Goal: Ask a question

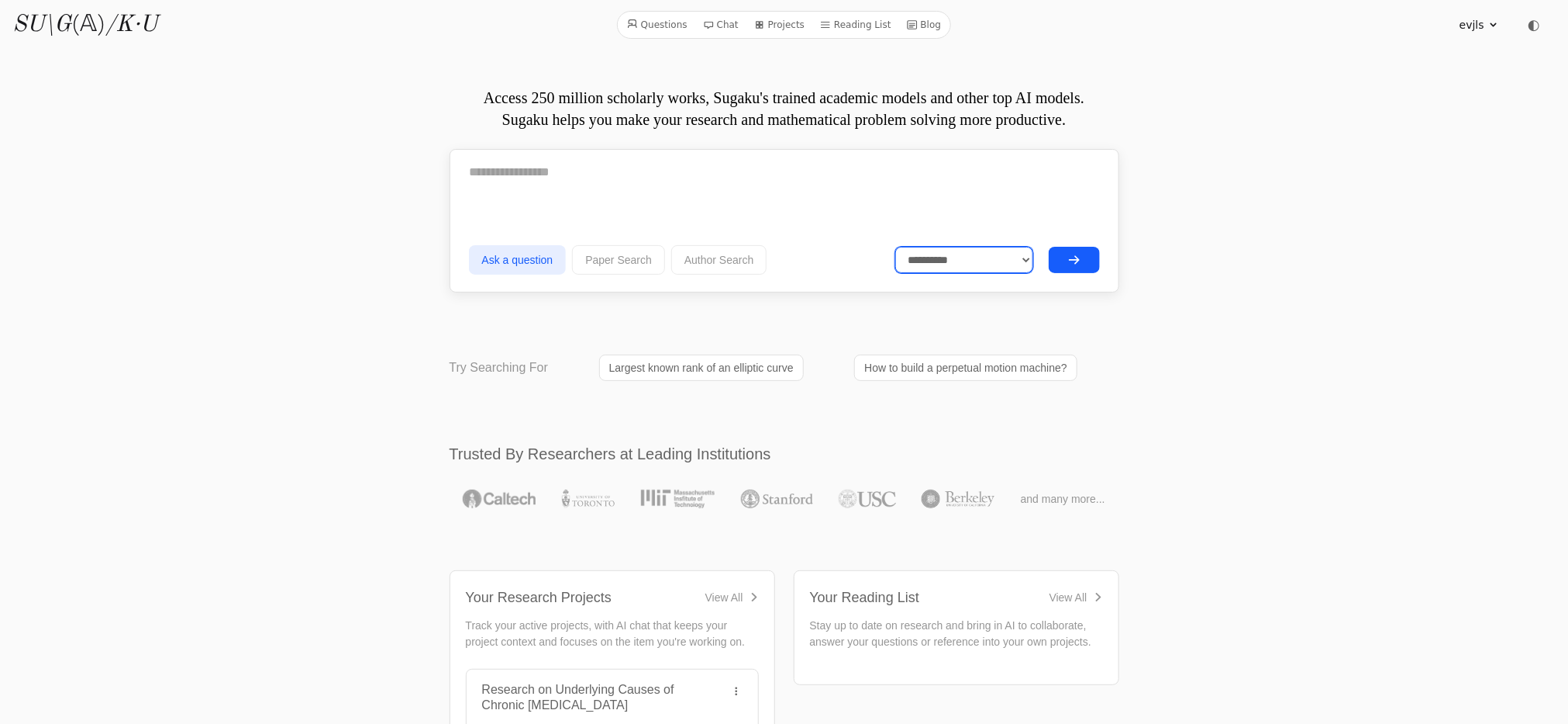
click at [926, 265] on select "**********" at bounding box center [964, 260] width 138 height 26
click at [710, 23] on icon at bounding box center [708, 24] width 11 height 11
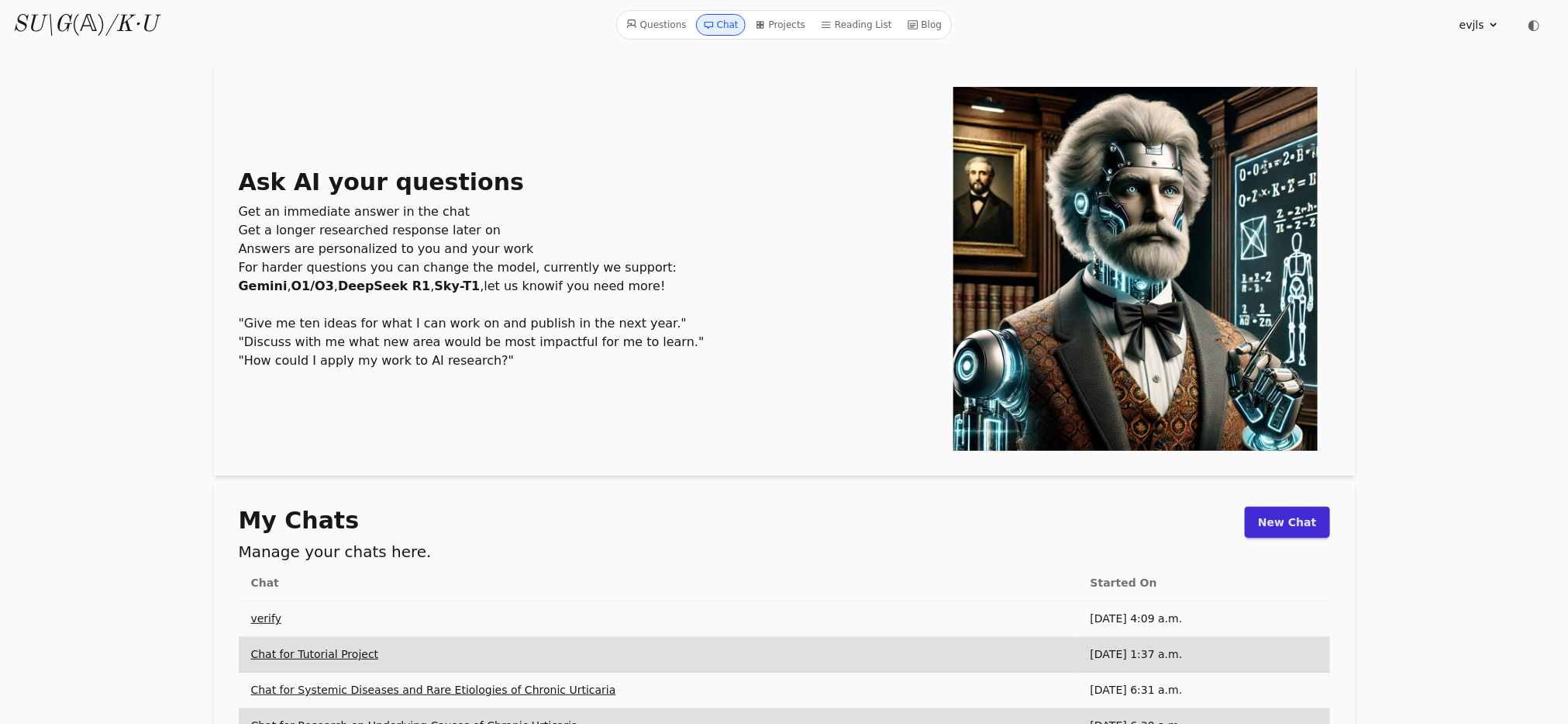
click at [676, 19] on link "Questions" at bounding box center [656, 25] width 73 height 22
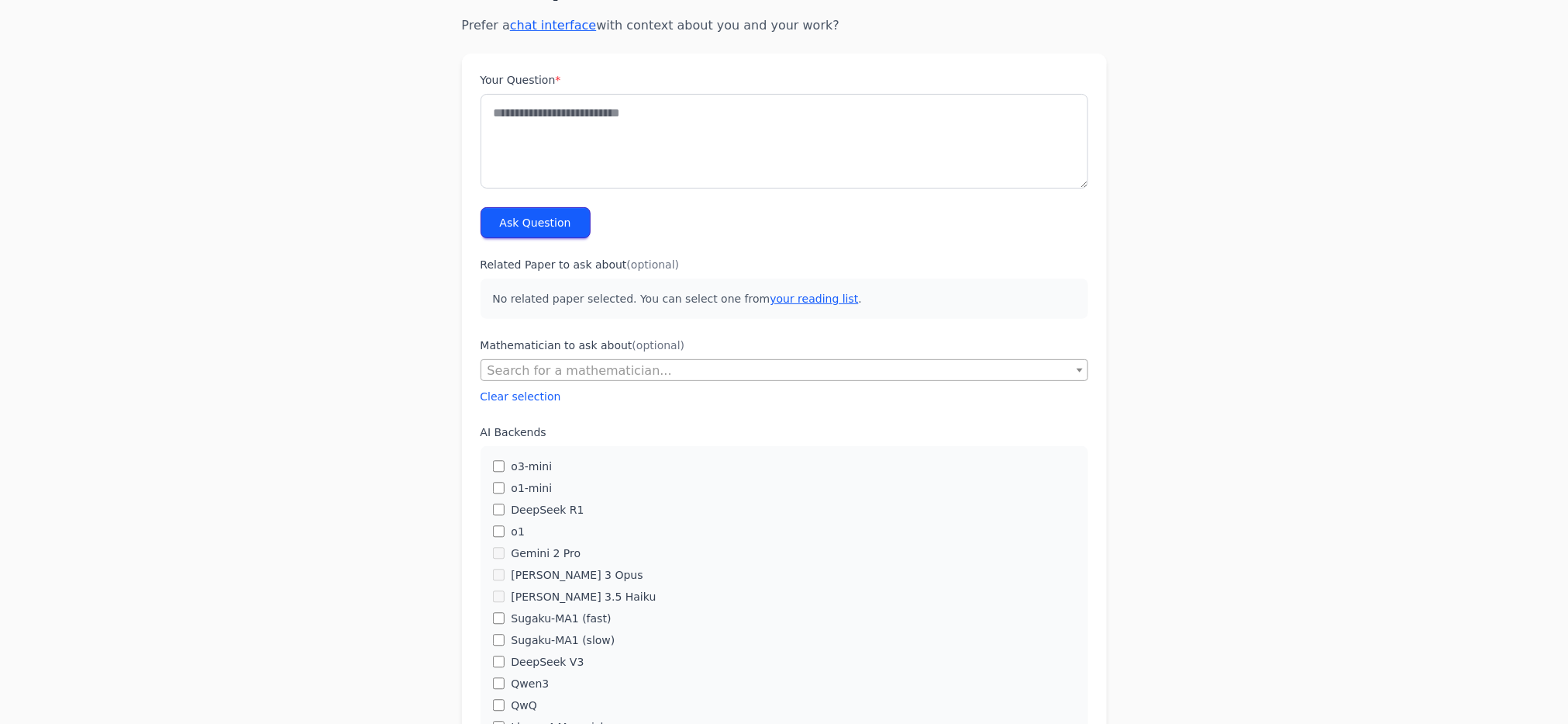
scroll to position [233, 0]
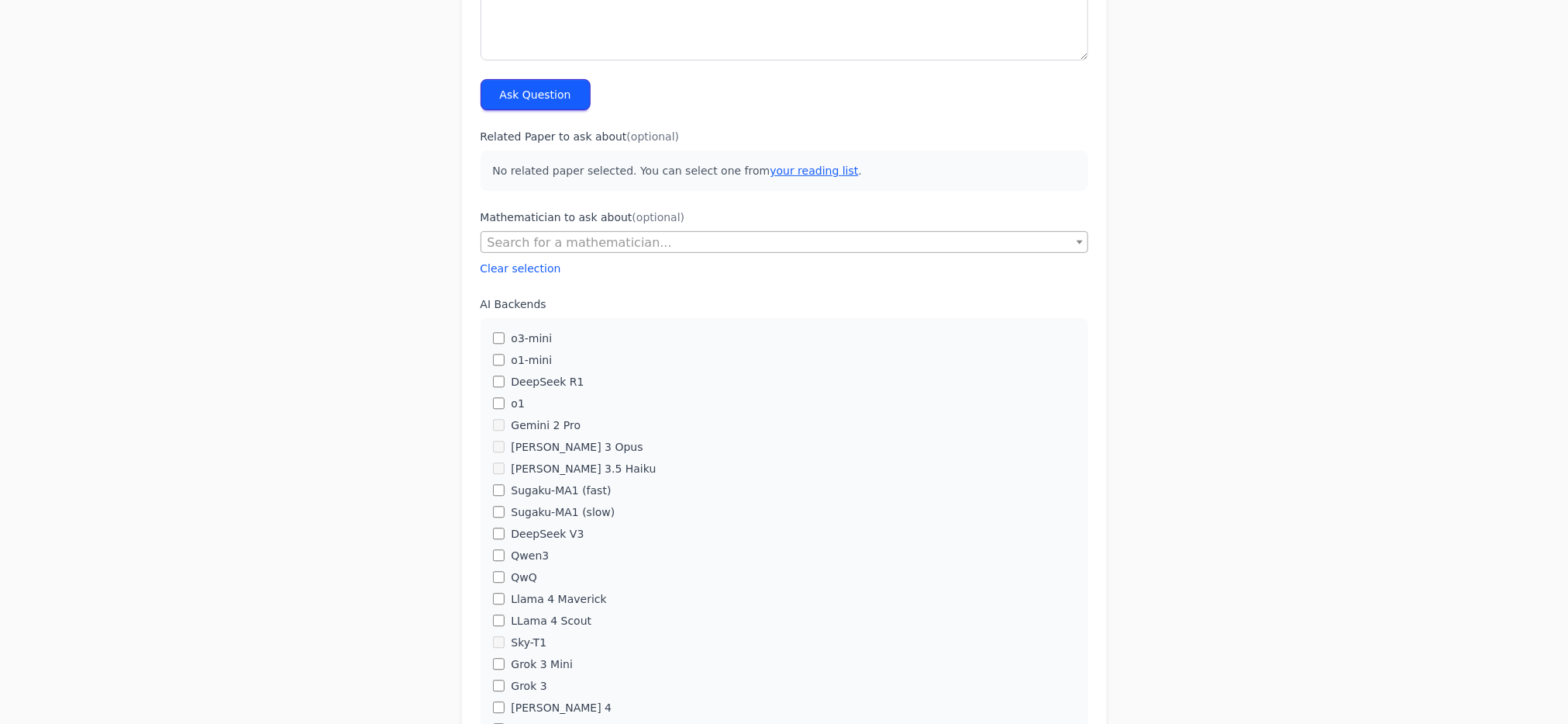
click at [517, 366] on label "o1-mini" at bounding box center [531, 360] width 41 height 16
click at [521, 384] on label "DeepSeek R1" at bounding box center [547, 382] width 73 height 16
click at [557, 486] on label "Sugaku-MA1 (fast)" at bounding box center [561, 490] width 100 height 16
click at [551, 510] on label "Sugaku-MA1 (slow)" at bounding box center [563, 512] width 104 height 16
click at [536, 533] on label "DeepSeek V3" at bounding box center [547, 534] width 73 height 16
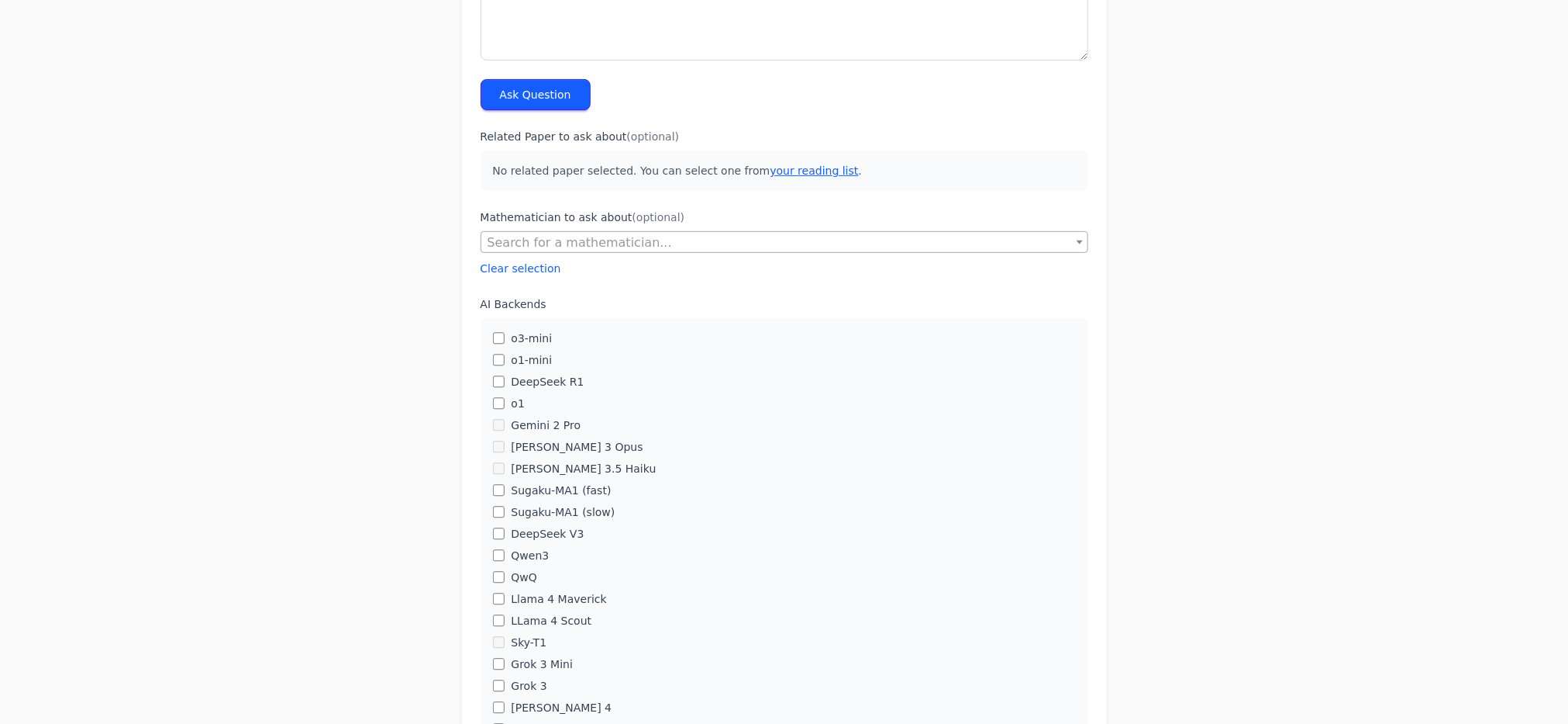
click at [533, 571] on label "QwQ" at bounding box center [524, 577] width 26 height 16
click at [537, 598] on label "Llama 4 Maverick" at bounding box center [558, 599] width 95 height 16
click at [536, 620] on label "LLama 4 Scout" at bounding box center [551, 621] width 81 height 16
drag, startPoint x: 536, startPoint y: 666, endPoint x: 533, endPoint y: 687, distance: 21.2
click at [536, 668] on label "Grok 3 Mini" at bounding box center [542, 664] width 62 height 16
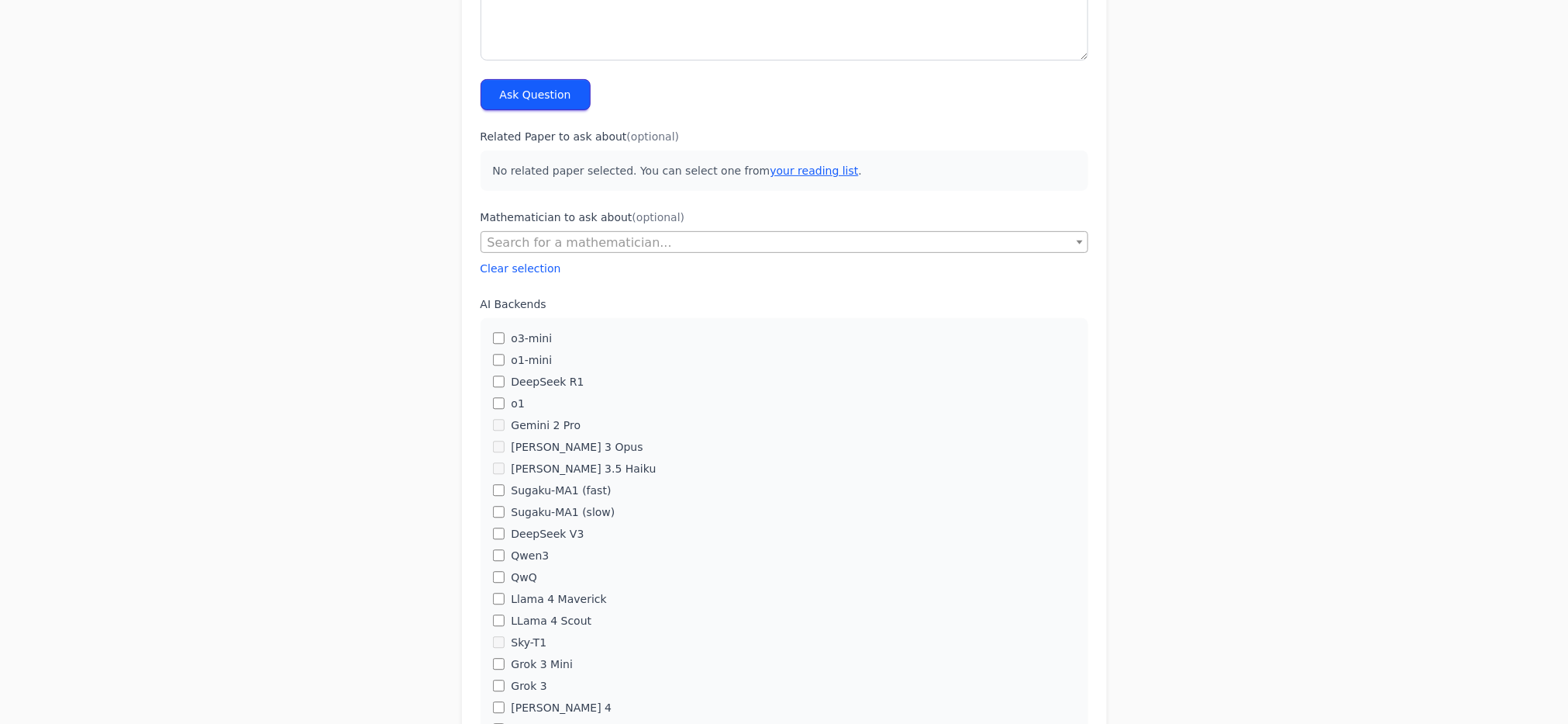
click at [533, 687] on label "Grok 3" at bounding box center [529, 686] width 36 height 16
click at [538, 706] on label "[PERSON_NAME] 4" at bounding box center [561, 708] width 101 height 16
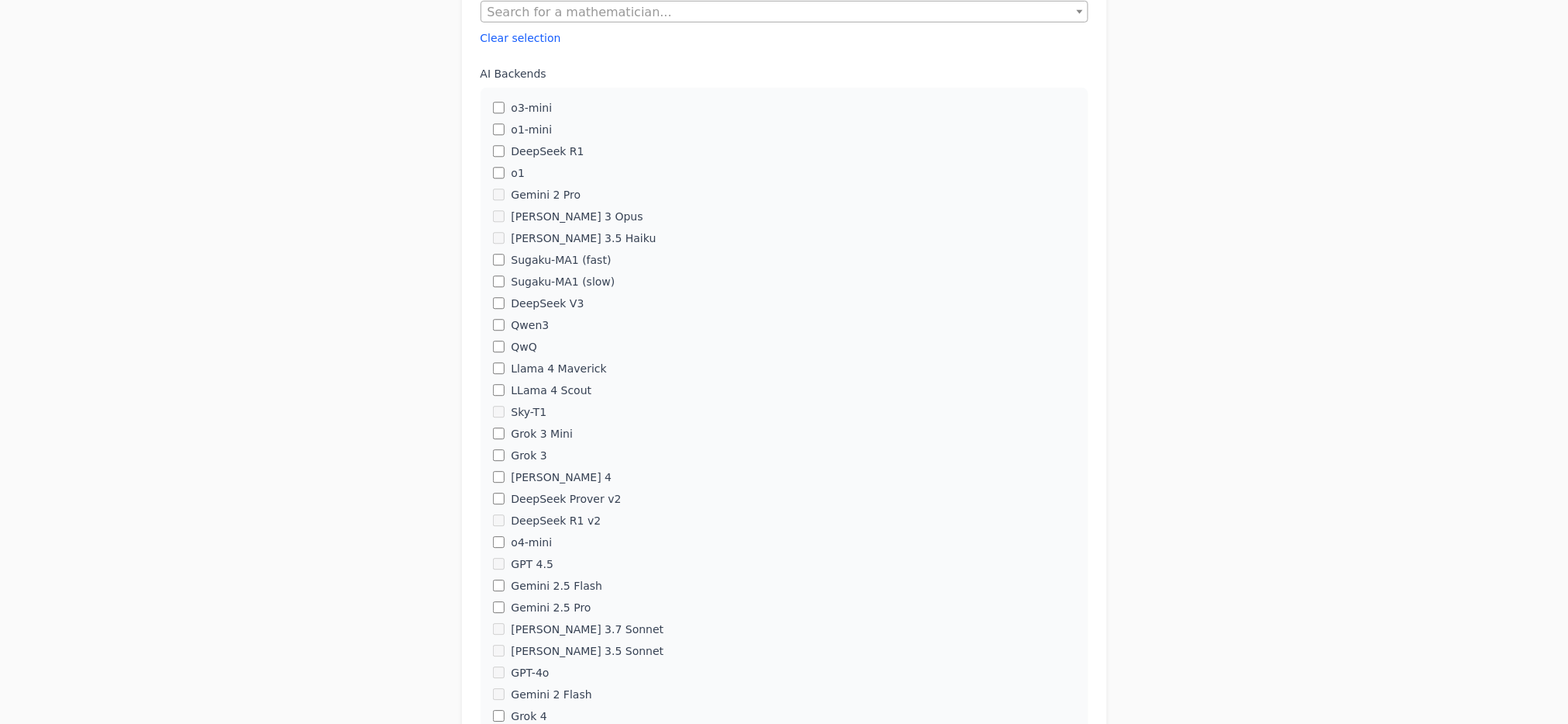
scroll to position [465, 0]
click at [533, 491] on label "DeepSeek Prover v2" at bounding box center [566, 497] width 110 height 16
click at [533, 542] on label "o4-mini" at bounding box center [531, 540] width 41 height 16
click at [538, 582] on label "Gemini 2.5 Flash" at bounding box center [557, 583] width 92 height 16
click at [542, 606] on label "Gemini 2.5 Pro" at bounding box center [551, 605] width 80 height 16
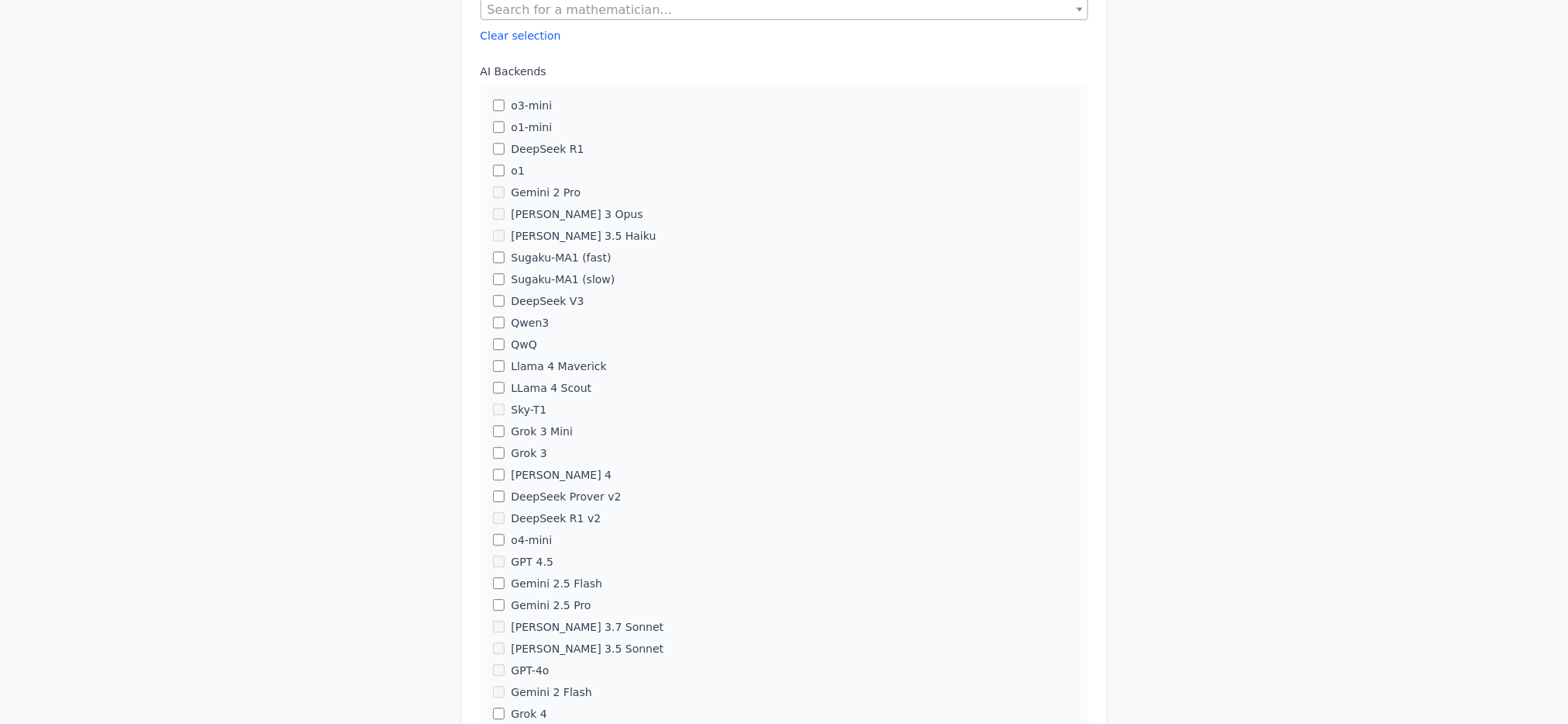
click at [522, 708] on label "Grok 4" at bounding box center [529, 714] width 36 height 16
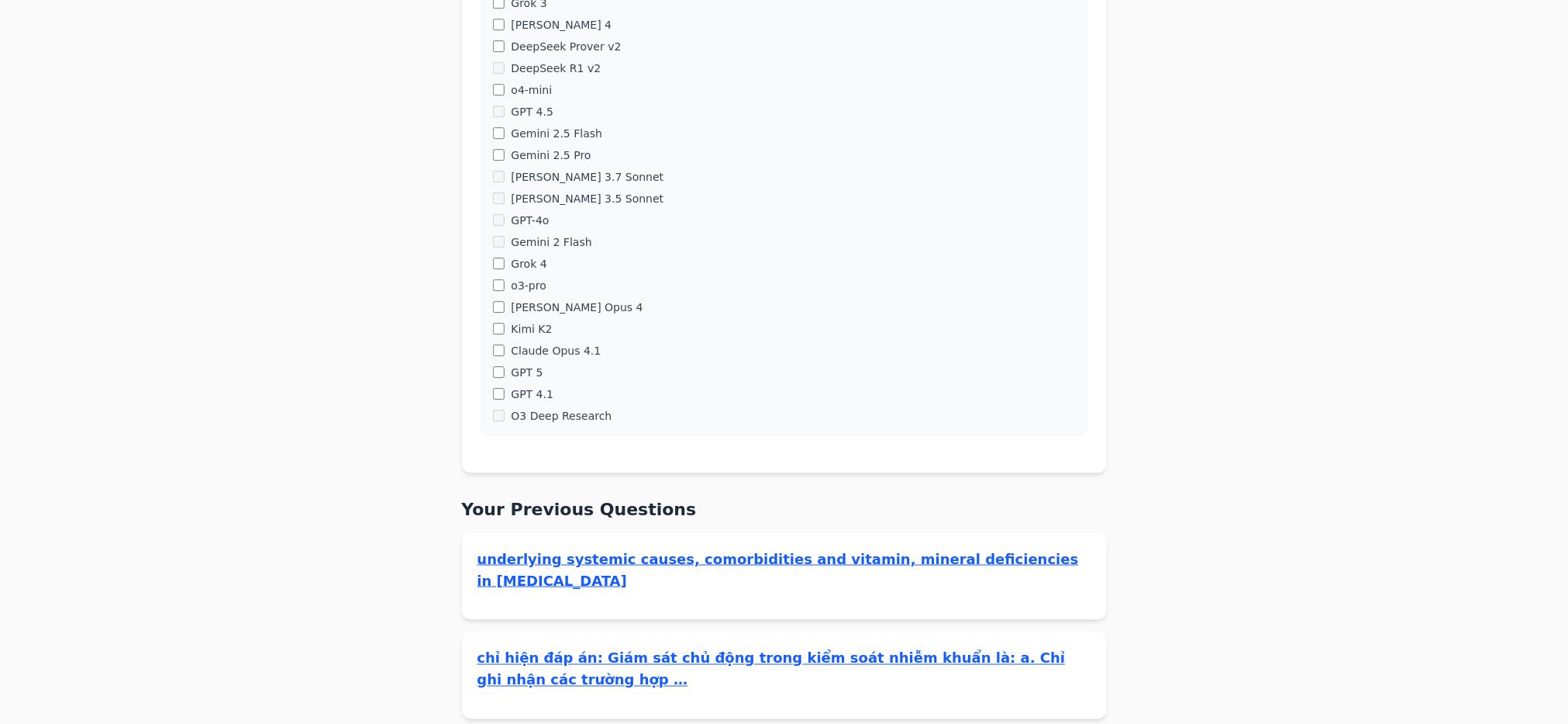
scroll to position [931, 0]
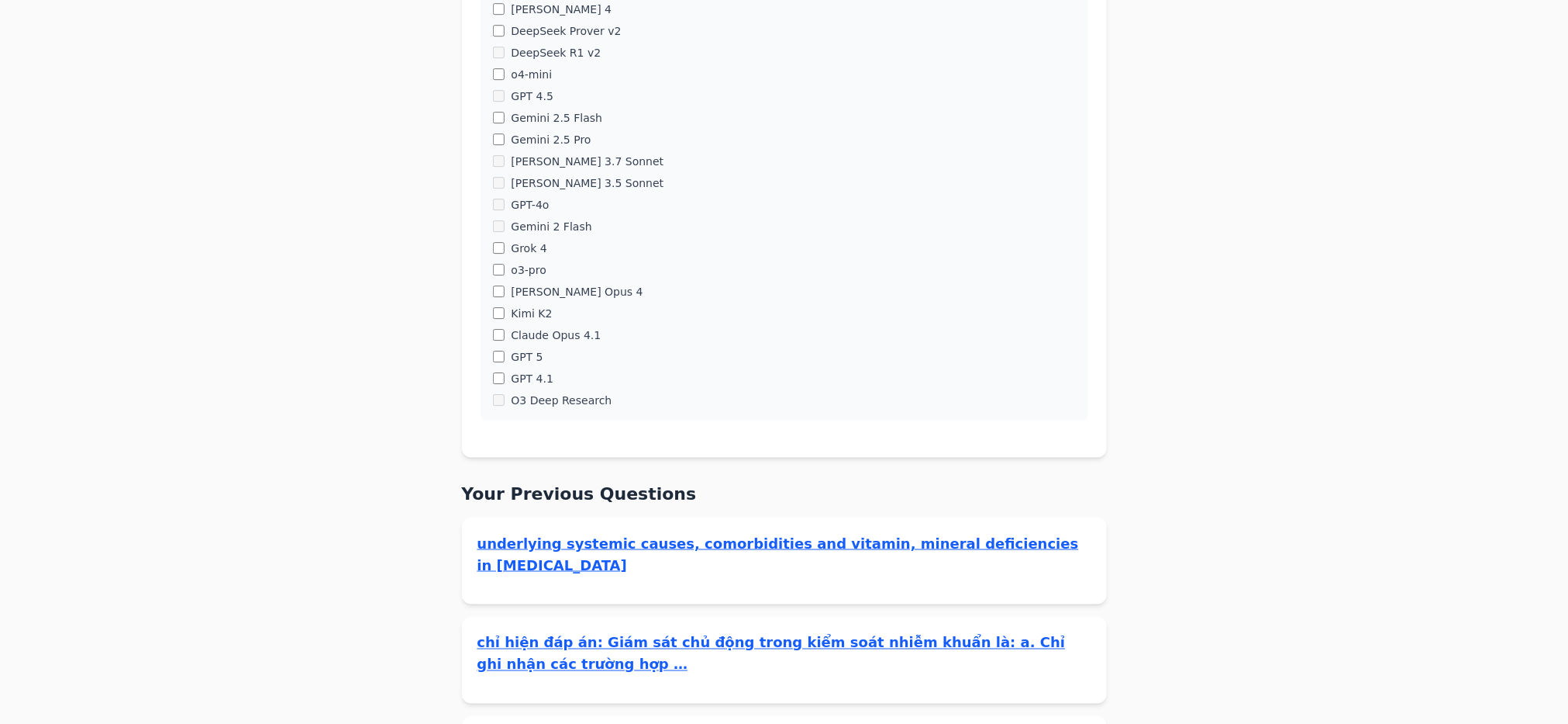
click at [522, 273] on label "o3-pro" at bounding box center [528, 270] width 35 height 16
click at [527, 289] on label "[PERSON_NAME] Opus 4" at bounding box center [577, 292] width 132 height 16
drag, startPoint x: 527, startPoint y: 312, endPoint x: 526, endPoint y: 324, distance: 12.0
click at [526, 315] on label "Kimi K2" at bounding box center [531, 314] width 41 height 16
click at [526, 337] on label "Claude Opus 4.1" at bounding box center [556, 335] width 90 height 16
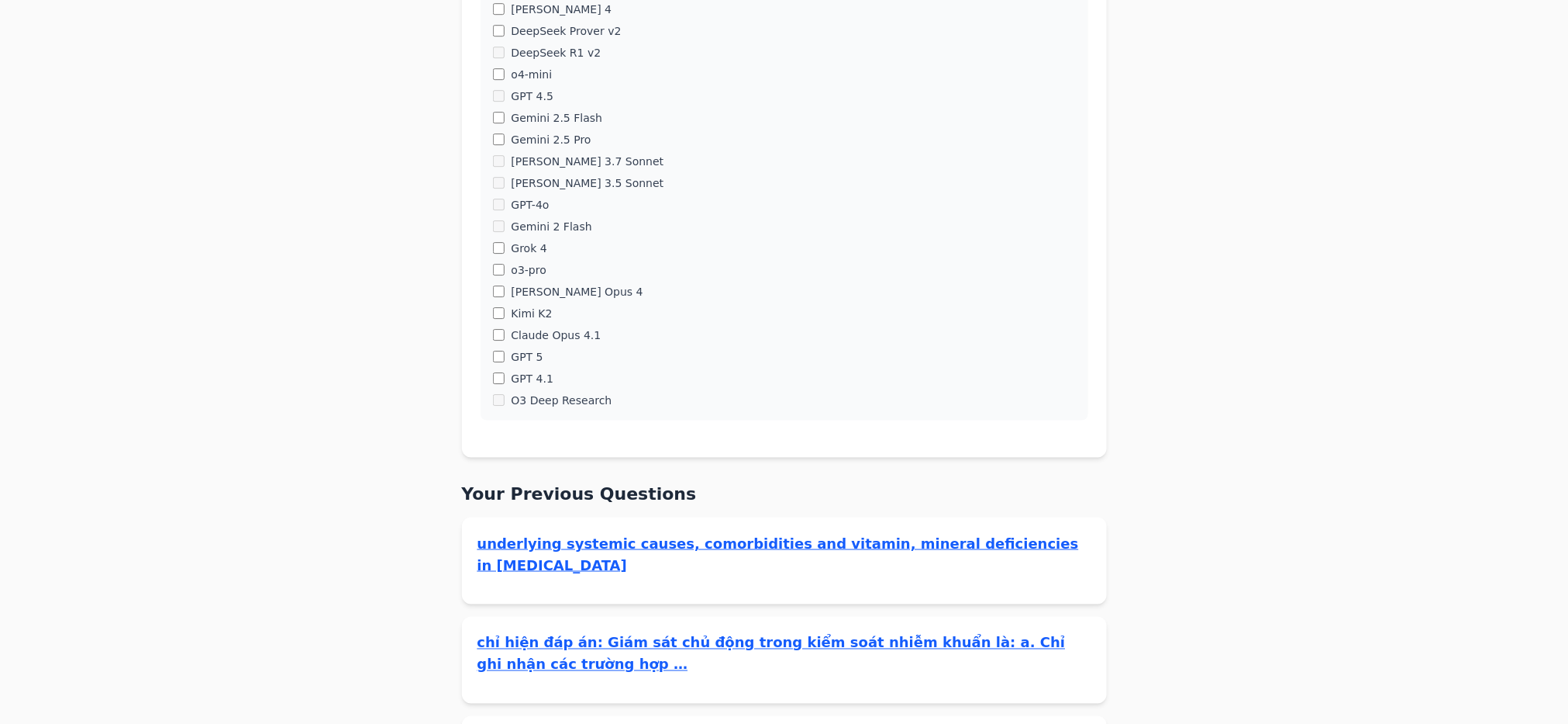
click at [524, 350] on label "GPT 5" at bounding box center [527, 357] width 32 height 16
click at [526, 382] on label "GPT 4.1" at bounding box center [532, 379] width 43 height 16
click at [524, 403] on label "O3 Deep Research" at bounding box center [561, 400] width 101 height 16
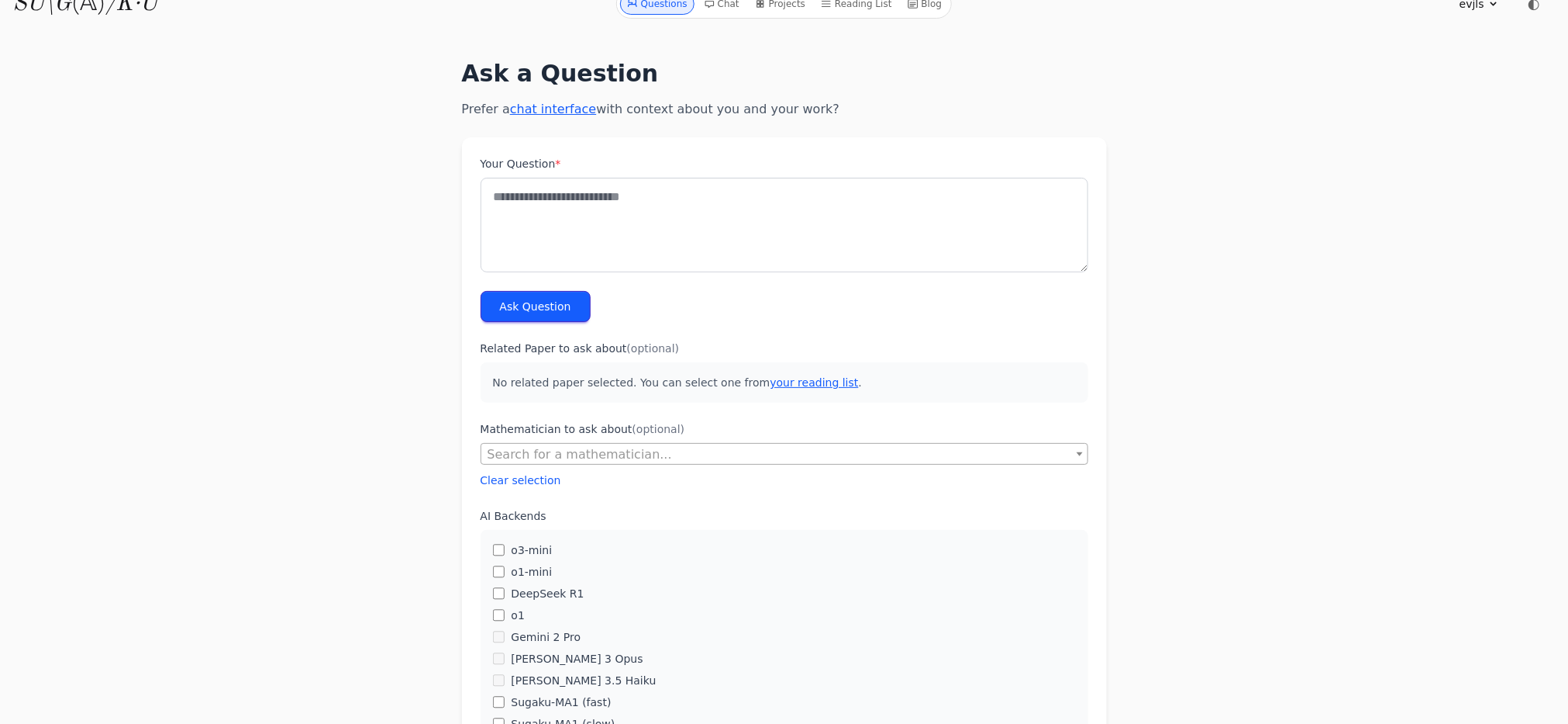
scroll to position [116, 0]
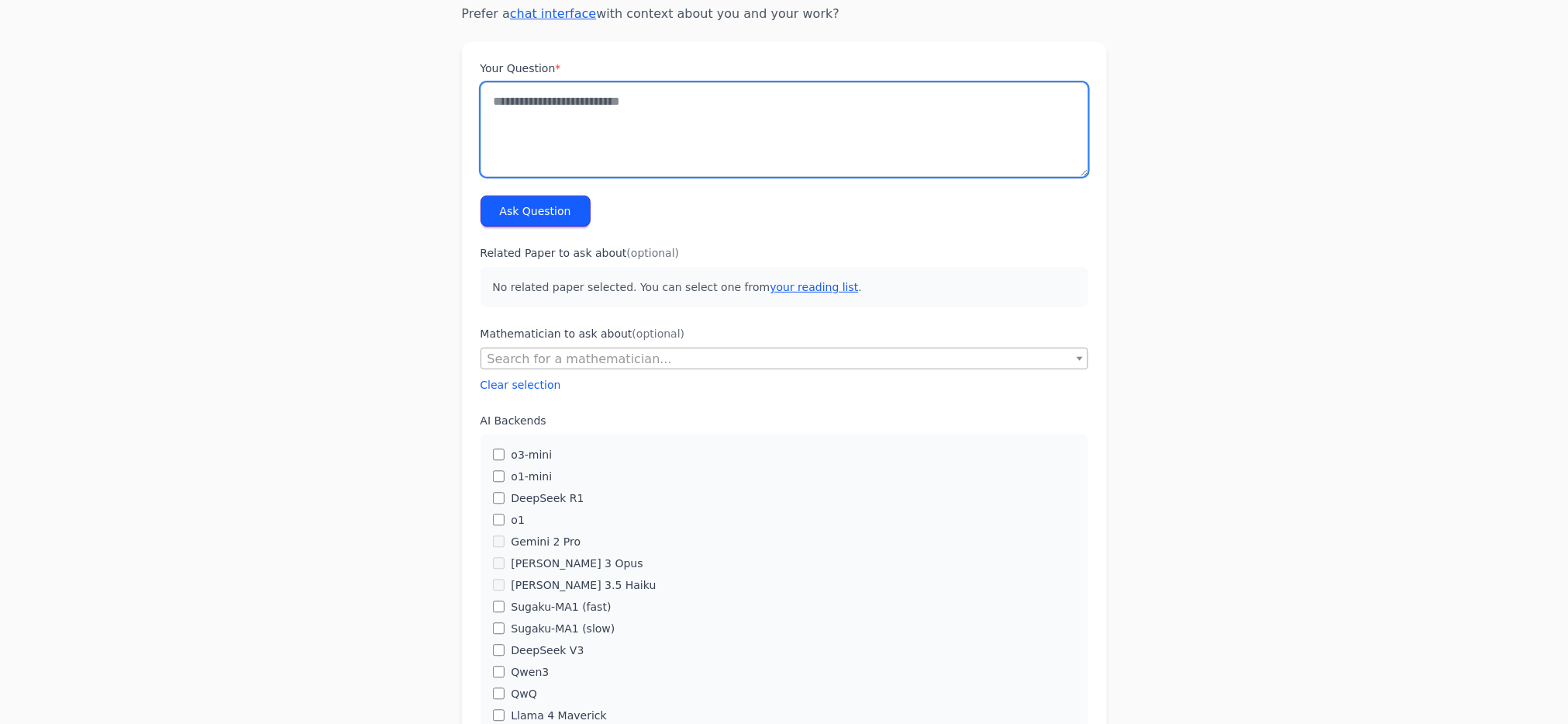
click at [665, 105] on textarea "Your Question *" at bounding box center [784, 129] width 608 height 95
type textarea "*"
click at [593, 105] on textarea "**********" at bounding box center [784, 129] width 608 height 95
type textarea "**********"
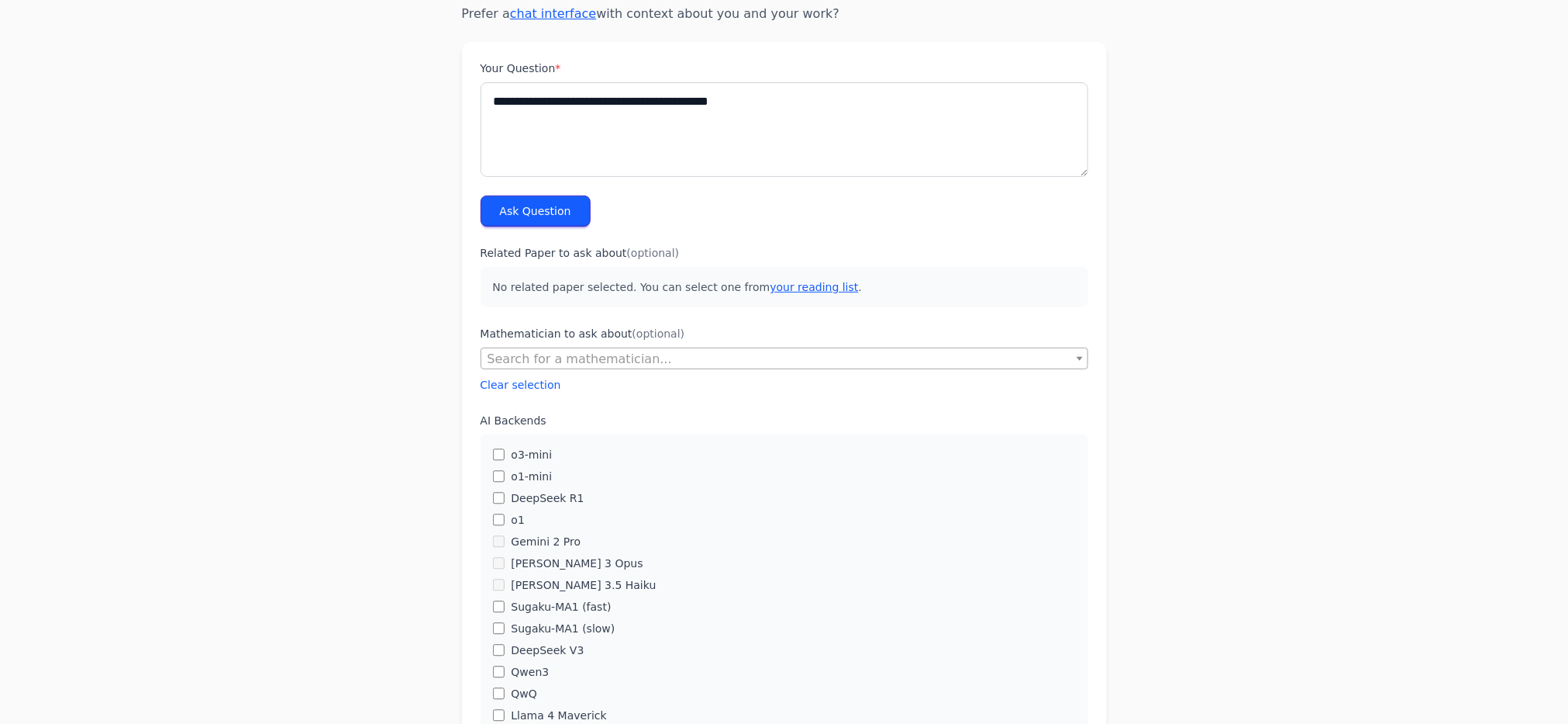
click at [540, 210] on button "Ask Question" at bounding box center [536, 210] width 110 height 31
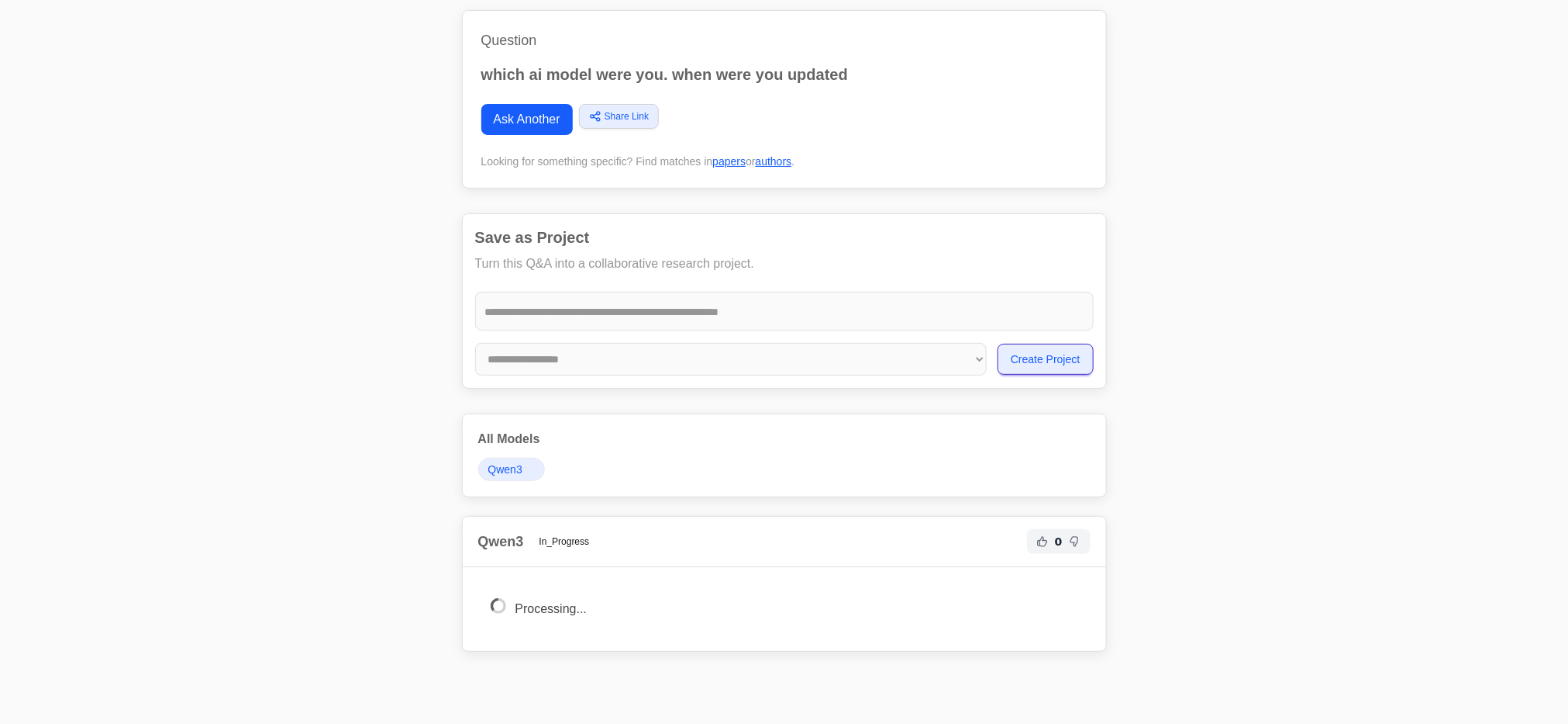
scroll to position [140, 0]
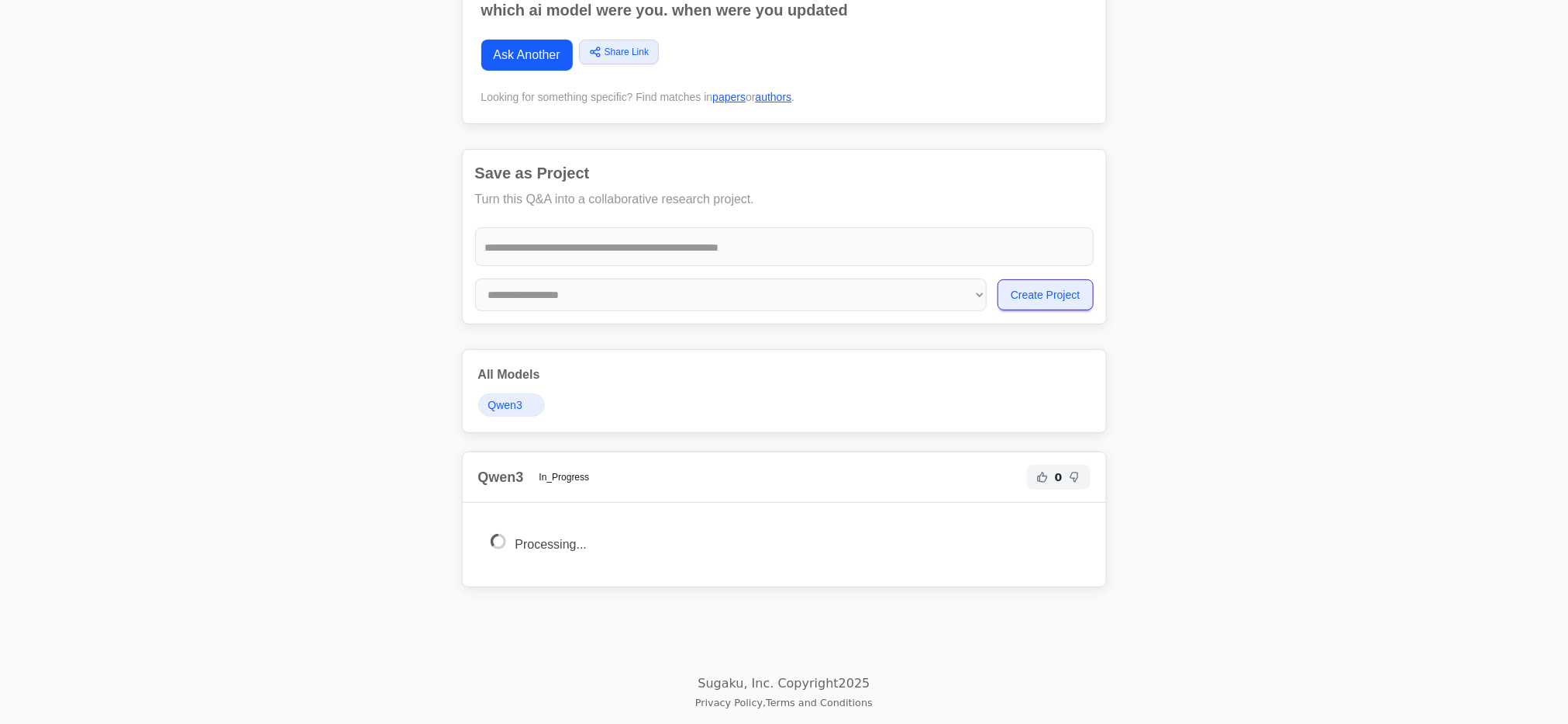
click at [1254, 479] on div "Question which ai model were you. when were you updated Ask Another Share Link …" at bounding box center [784, 278] width 1141 height 703
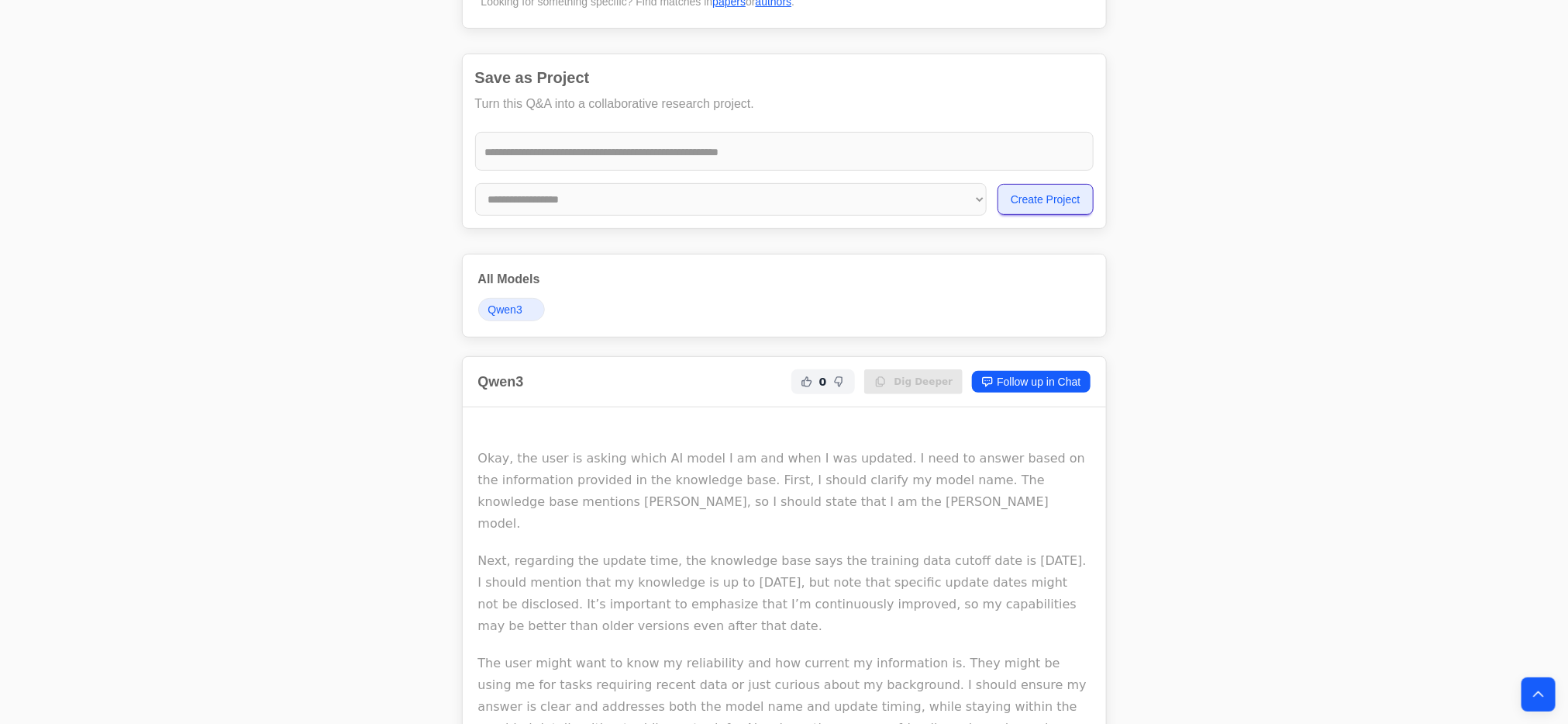
scroll to position [510, 0]
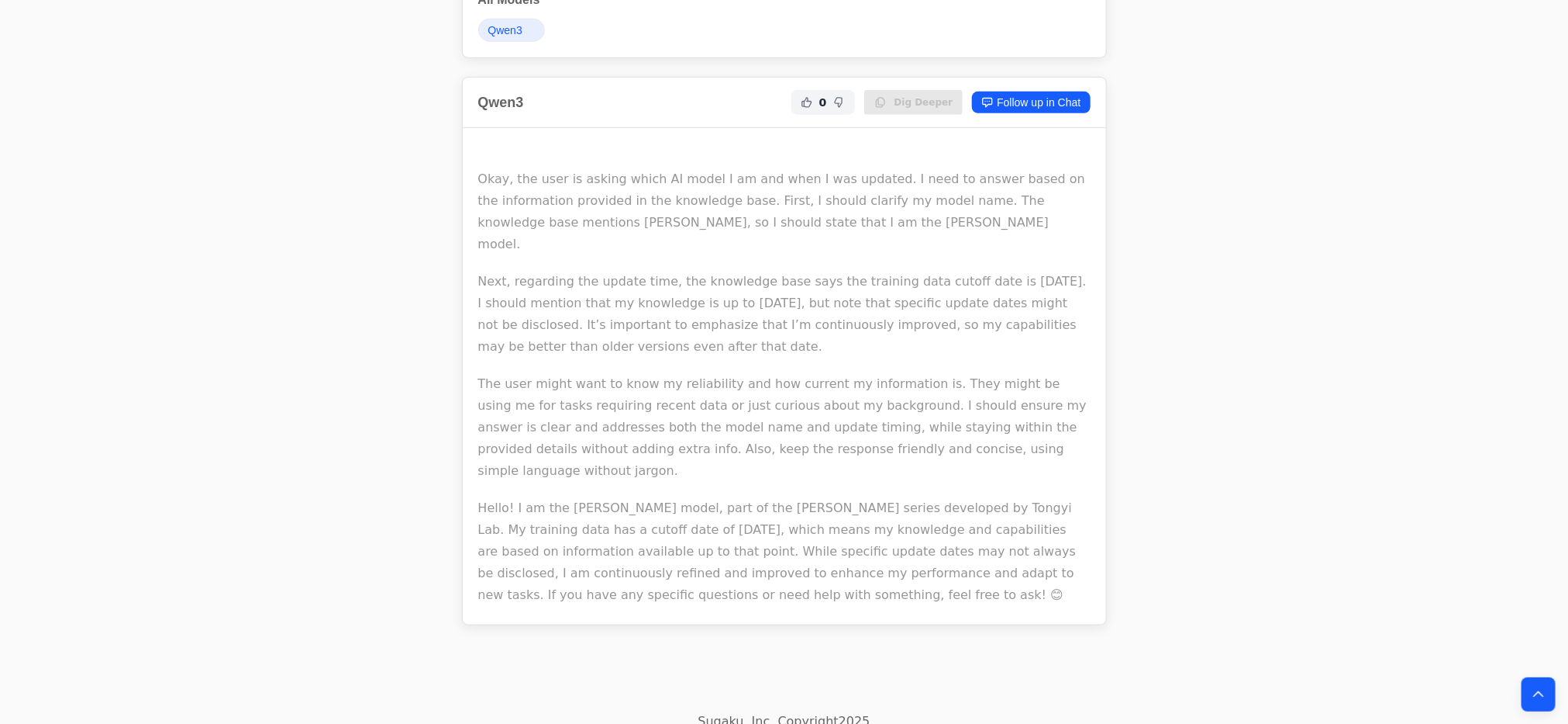
click at [670, 213] on p "Okay, the user is asking which AI model I am and when I was updated. I need to …" at bounding box center [784, 201] width 613 height 109
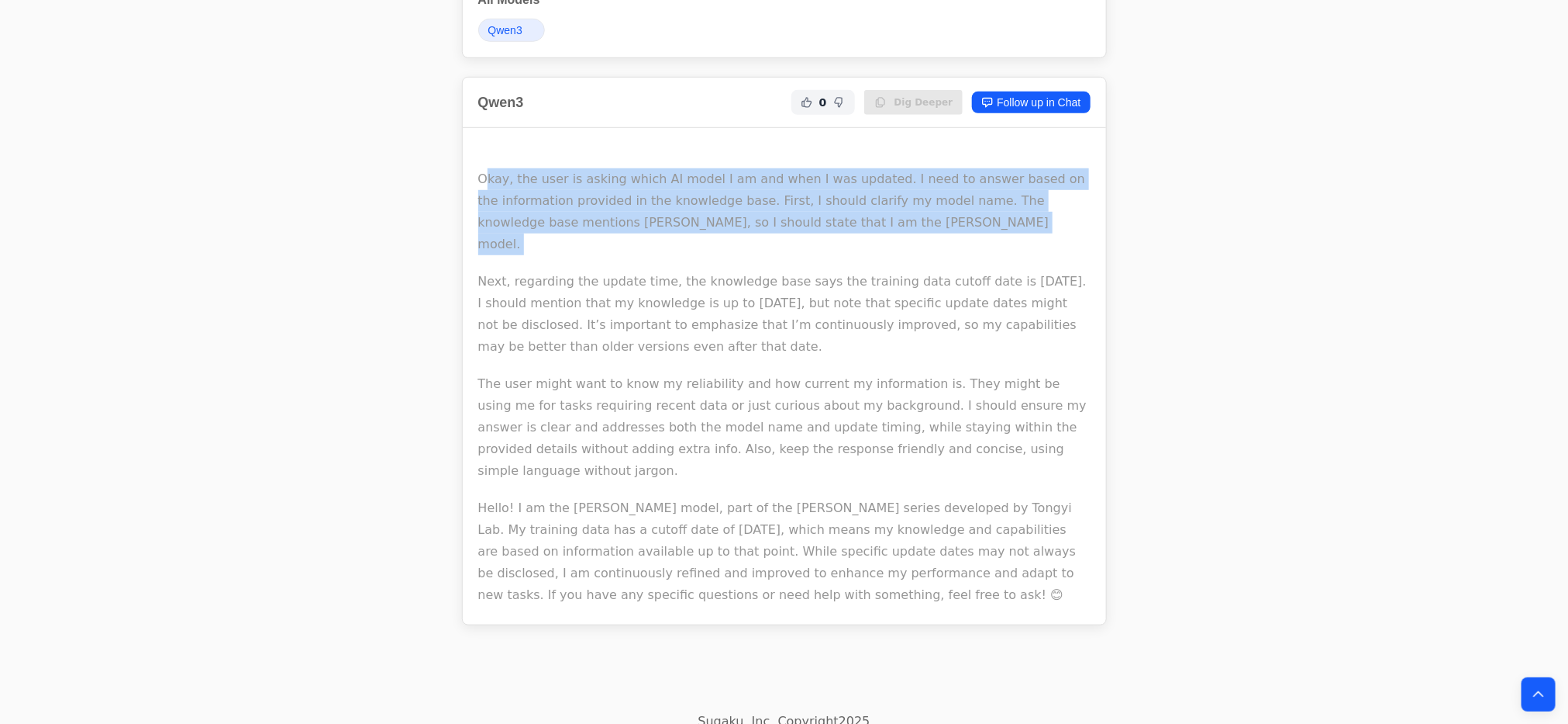
click at [670, 213] on p "Okay, the user is asking which AI model I am and when I was updated. I need to …" at bounding box center [784, 201] width 613 height 109
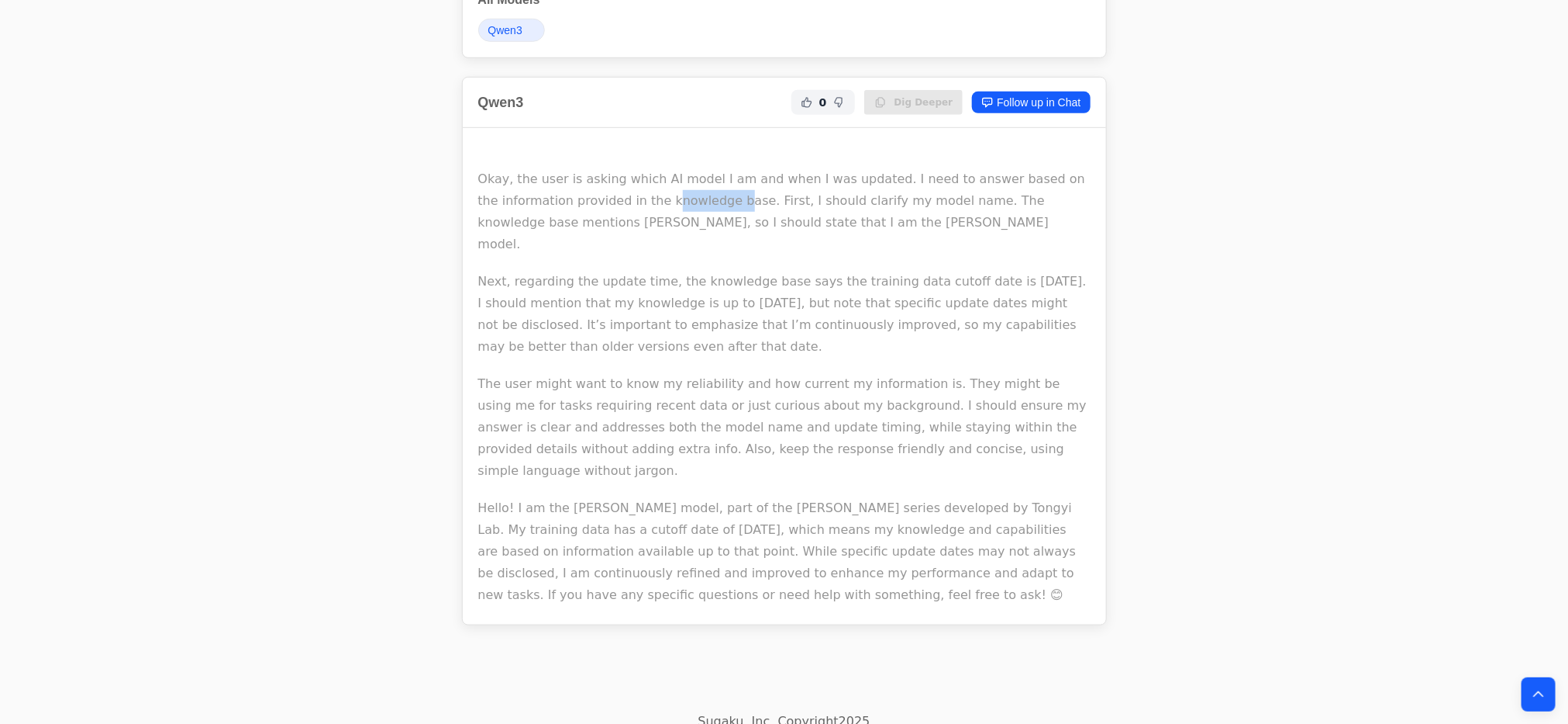
click at [670, 213] on p "Okay, the user is asking which AI model I am and when I was updated. I need to …" at bounding box center [784, 201] width 613 height 109
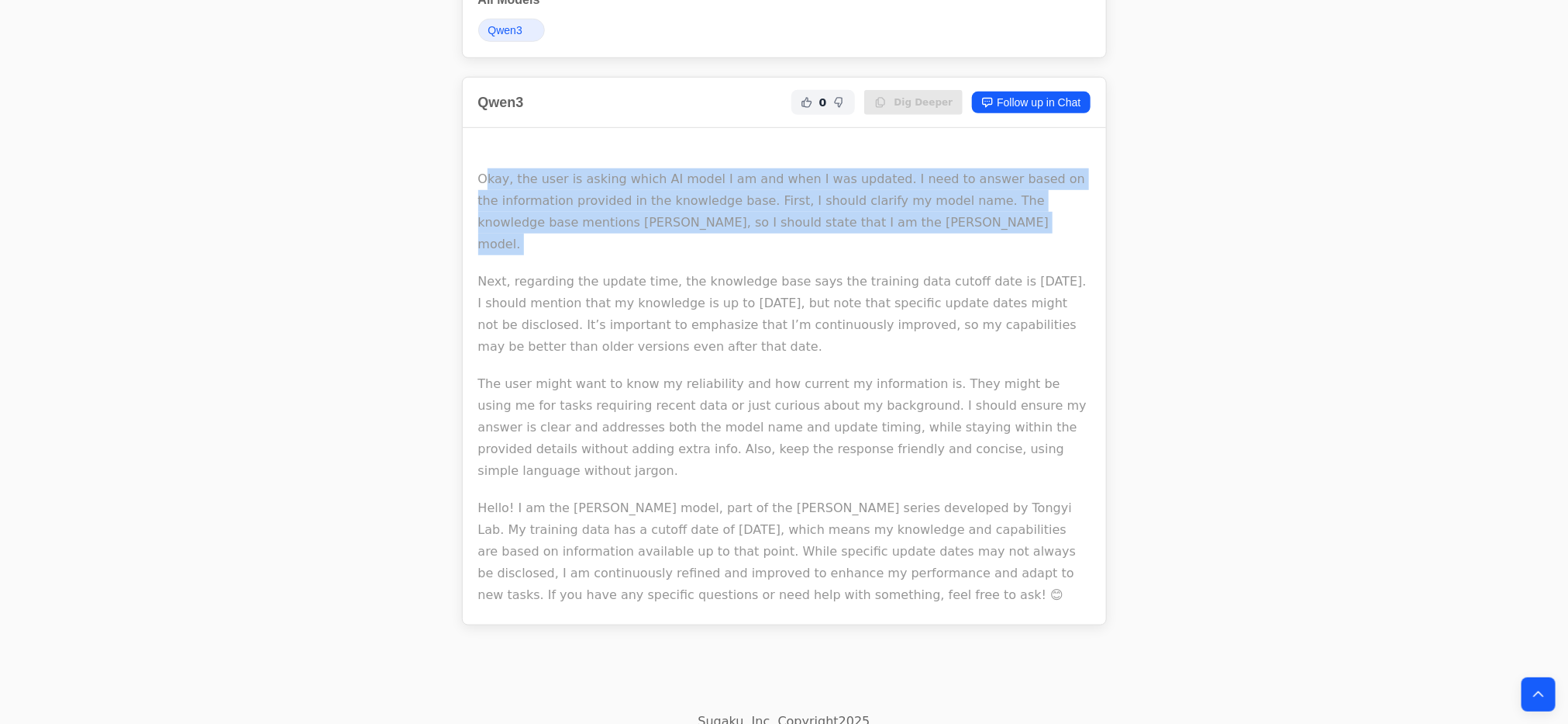
click at [670, 213] on p "Okay, the user is asking which AI model I am and when I was updated. I need to …" at bounding box center [784, 201] width 613 height 109
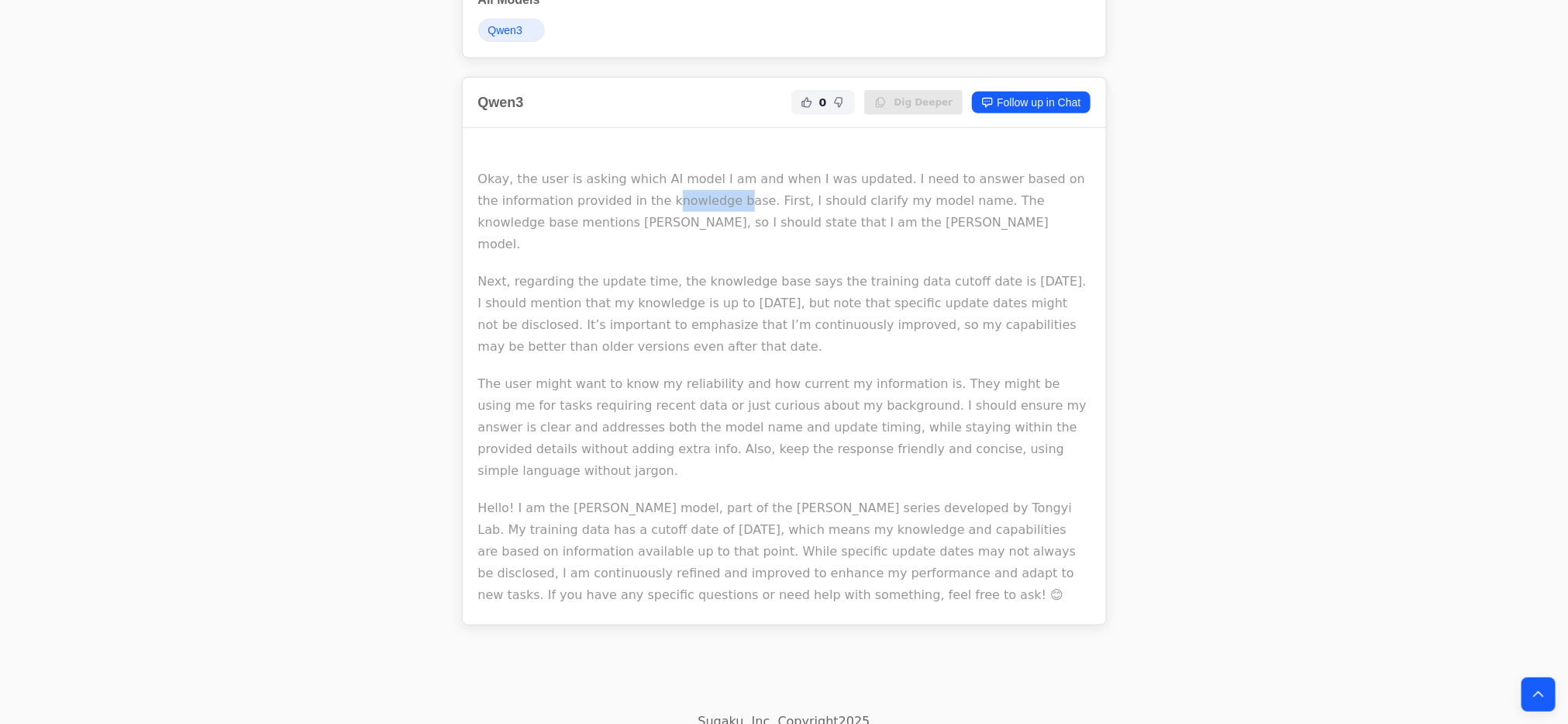
click at [670, 213] on p "Okay, the user is asking which AI model I am and when I was updated. I need to …" at bounding box center [784, 201] width 613 height 109
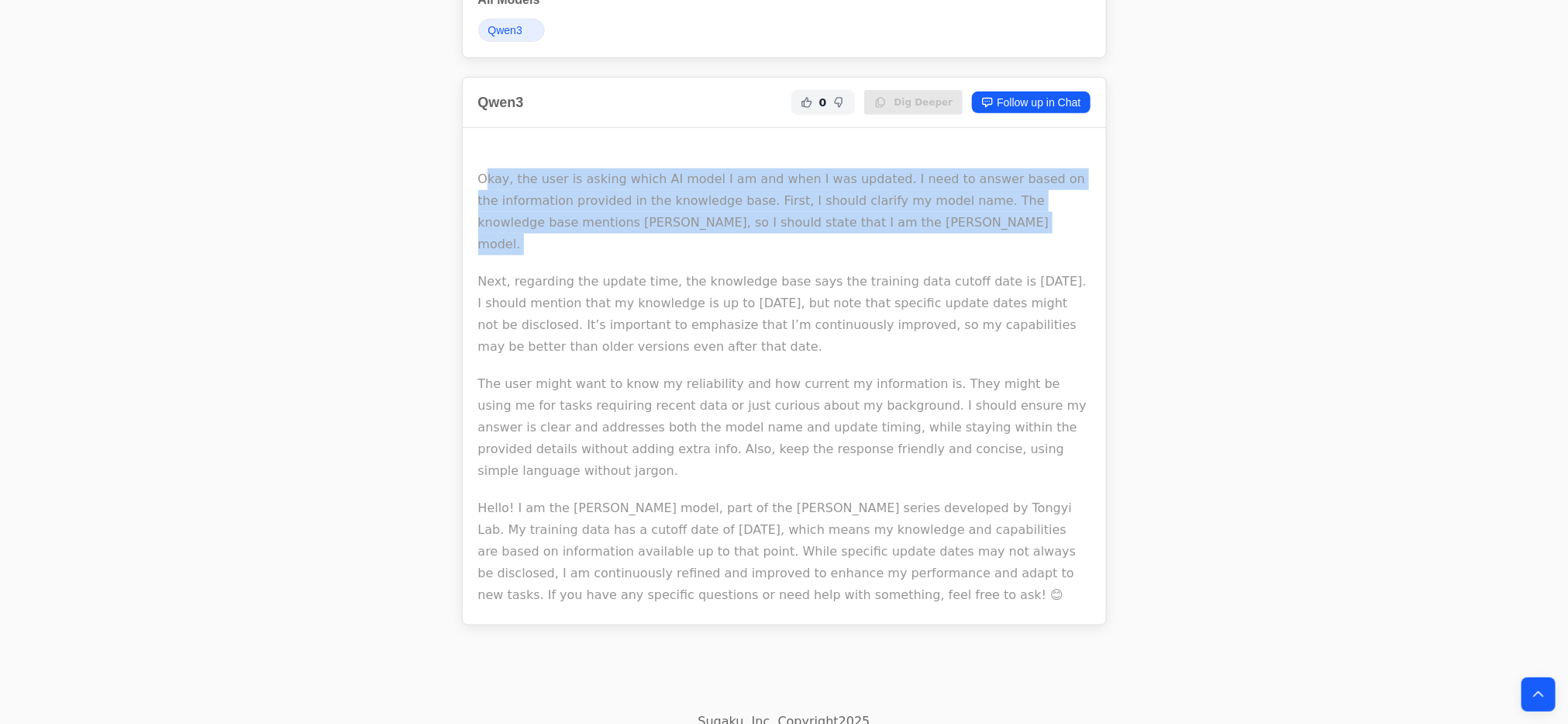
click at [670, 213] on p "Okay, the user is asking which AI model I am and when I was updated. I need to …" at bounding box center [784, 201] width 613 height 109
click at [905, 233] on p "Okay, the user is asking which AI model I am and when I was updated. I need to …" at bounding box center [784, 201] width 613 height 109
drag, startPoint x: 911, startPoint y: 233, endPoint x: 403, endPoint y: 181, distance: 510.7
click at [403, 181] on div "Question which ai model were you. when were you updated Ask Another Share Link …" at bounding box center [784, 110] width 1141 height 1116
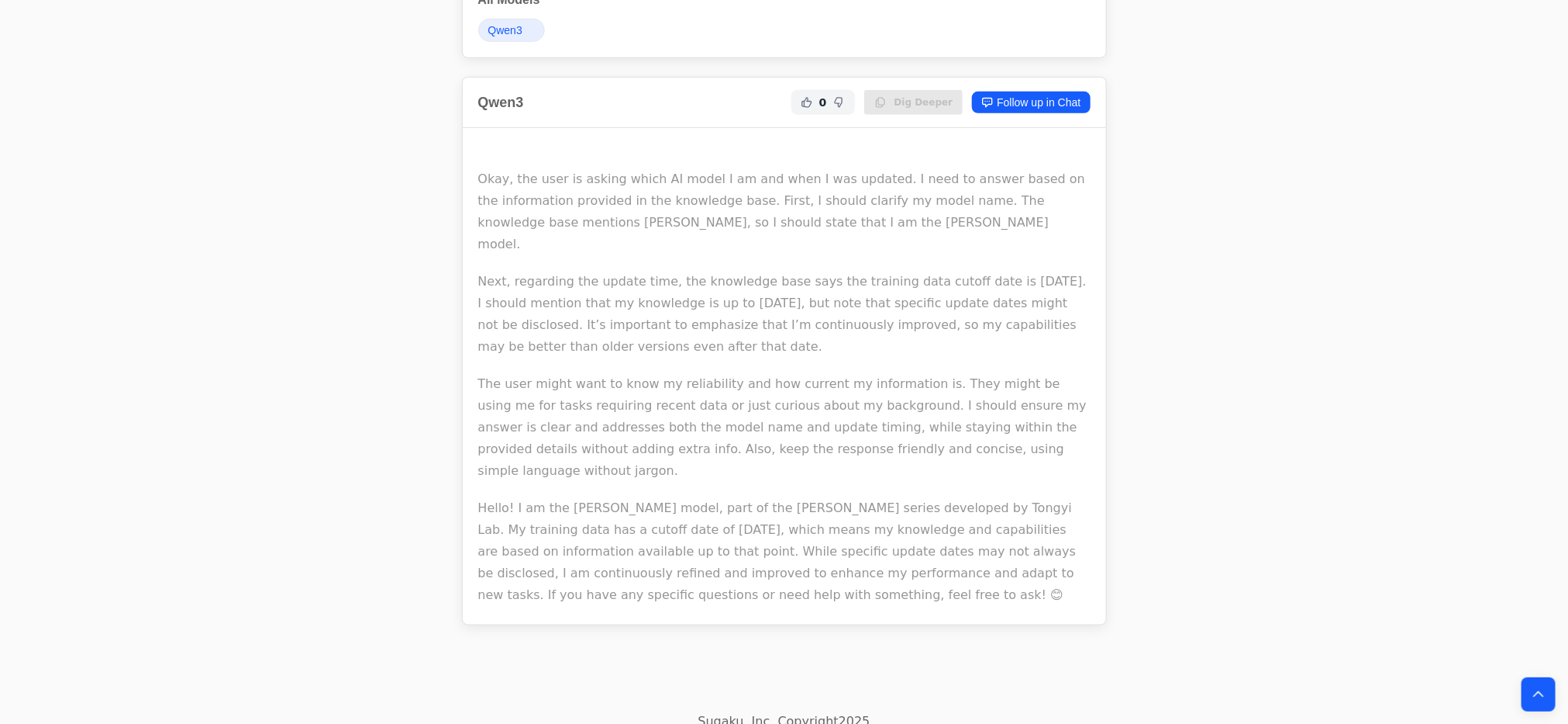
click at [680, 292] on p "Next, regarding the update time, the knowledge base says the training data cuto…" at bounding box center [784, 314] width 613 height 87
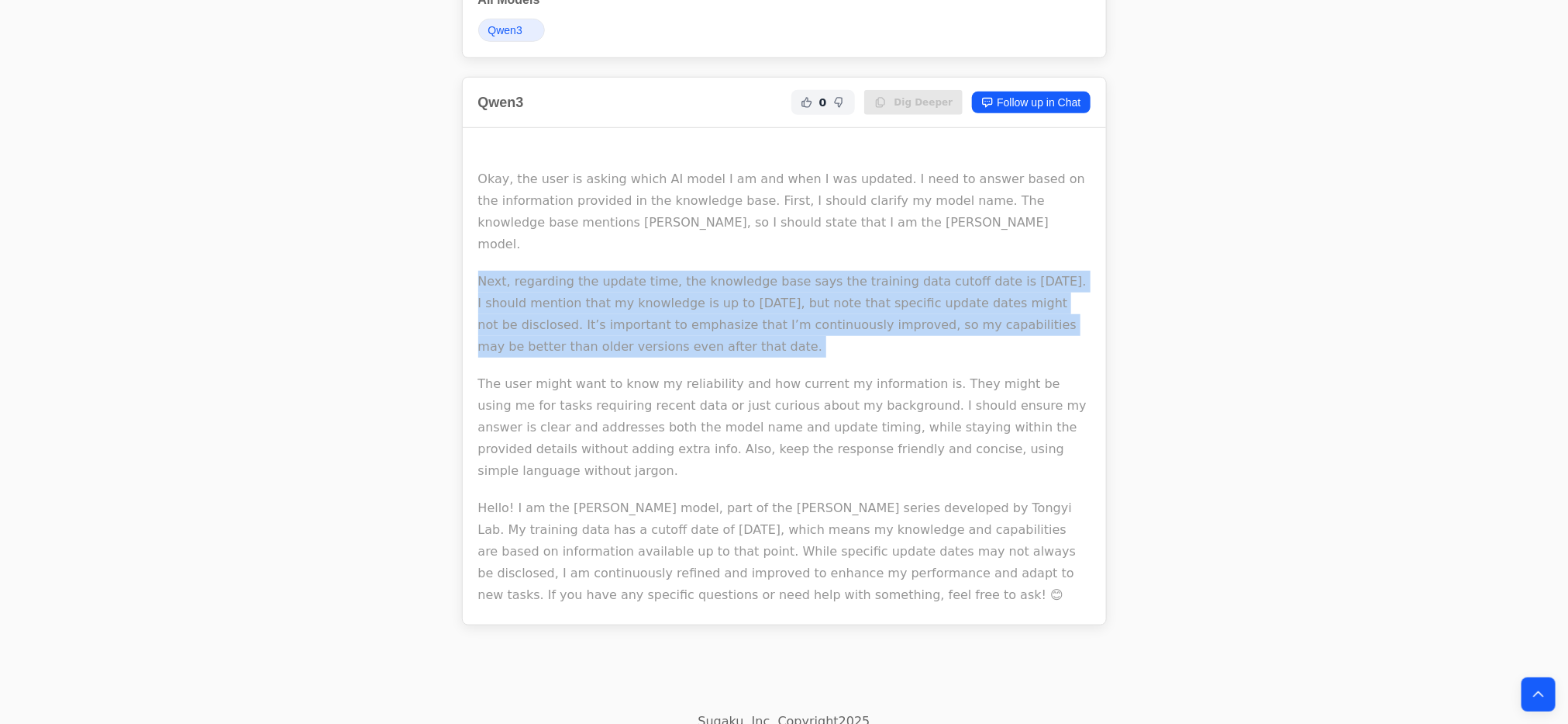
click at [680, 292] on p "Next, regarding the update time, the knowledge base says the training data cuto…" at bounding box center [784, 314] width 613 height 87
click at [673, 289] on p "Next, regarding the update time, the knowledge base says the training data cuto…" at bounding box center [784, 314] width 613 height 87
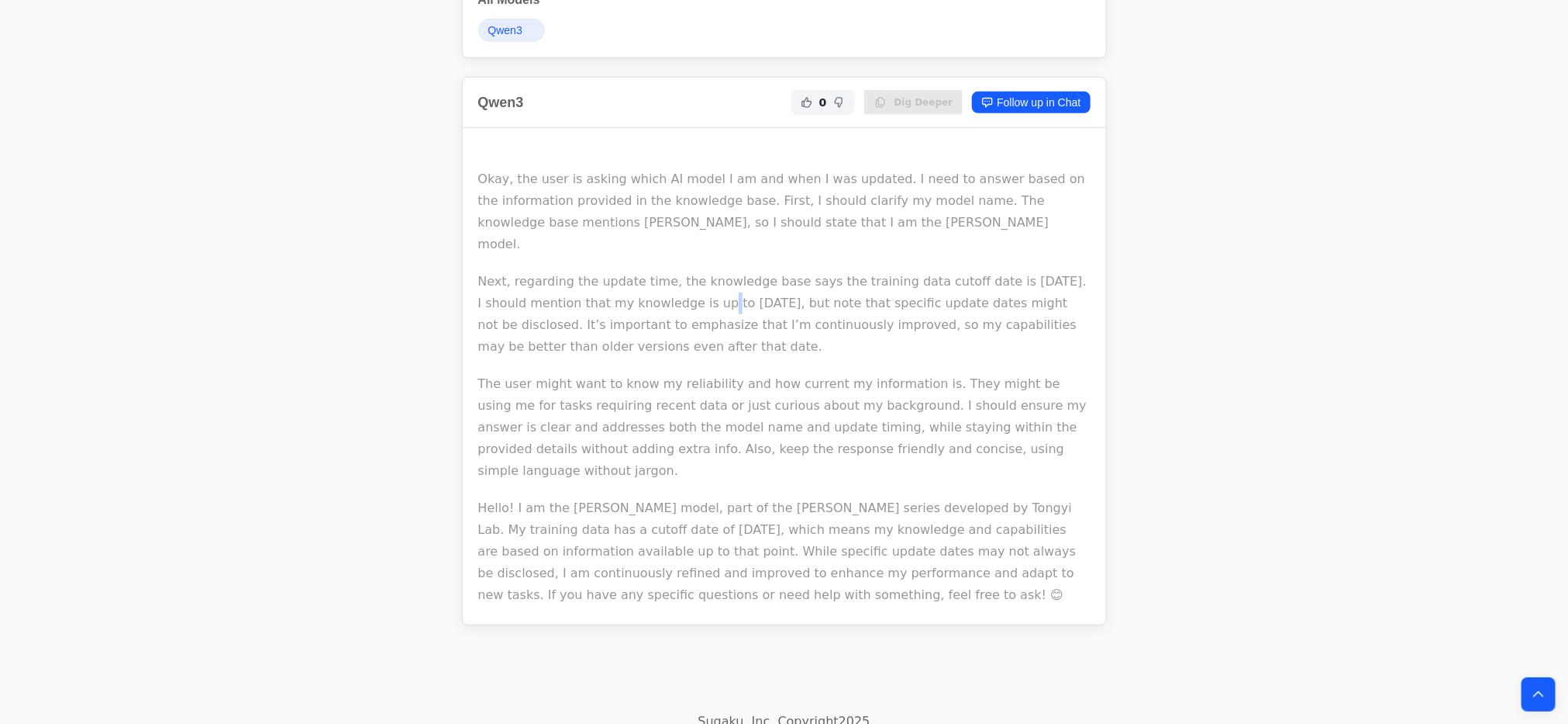
click at [673, 289] on p "Next, regarding the update time, the knowledge base says the training data cuto…" at bounding box center [784, 314] width 613 height 87
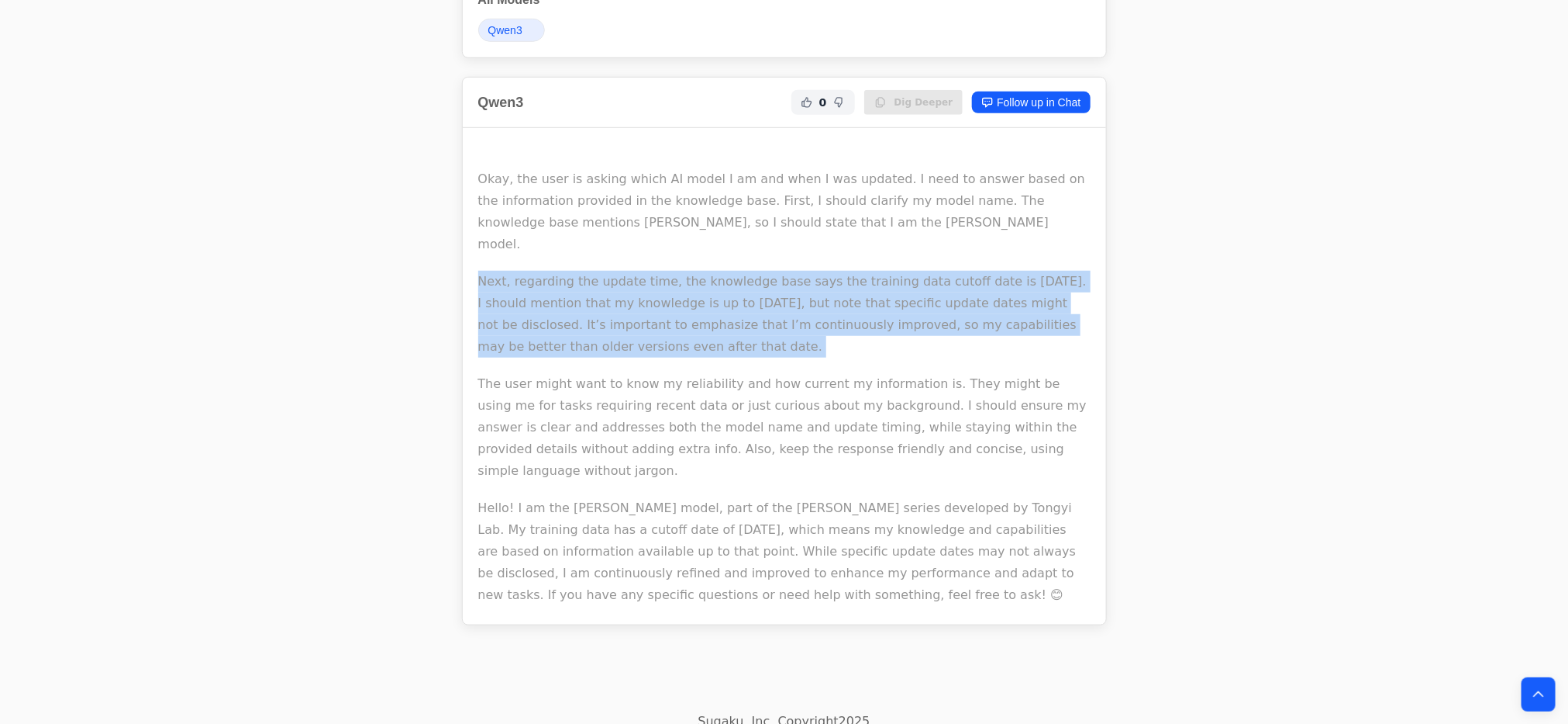
click at [673, 289] on p "Next, regarding the update time, the knowledge base says the training data cuto…" at bounding box center [784, 314] width 613 height 87
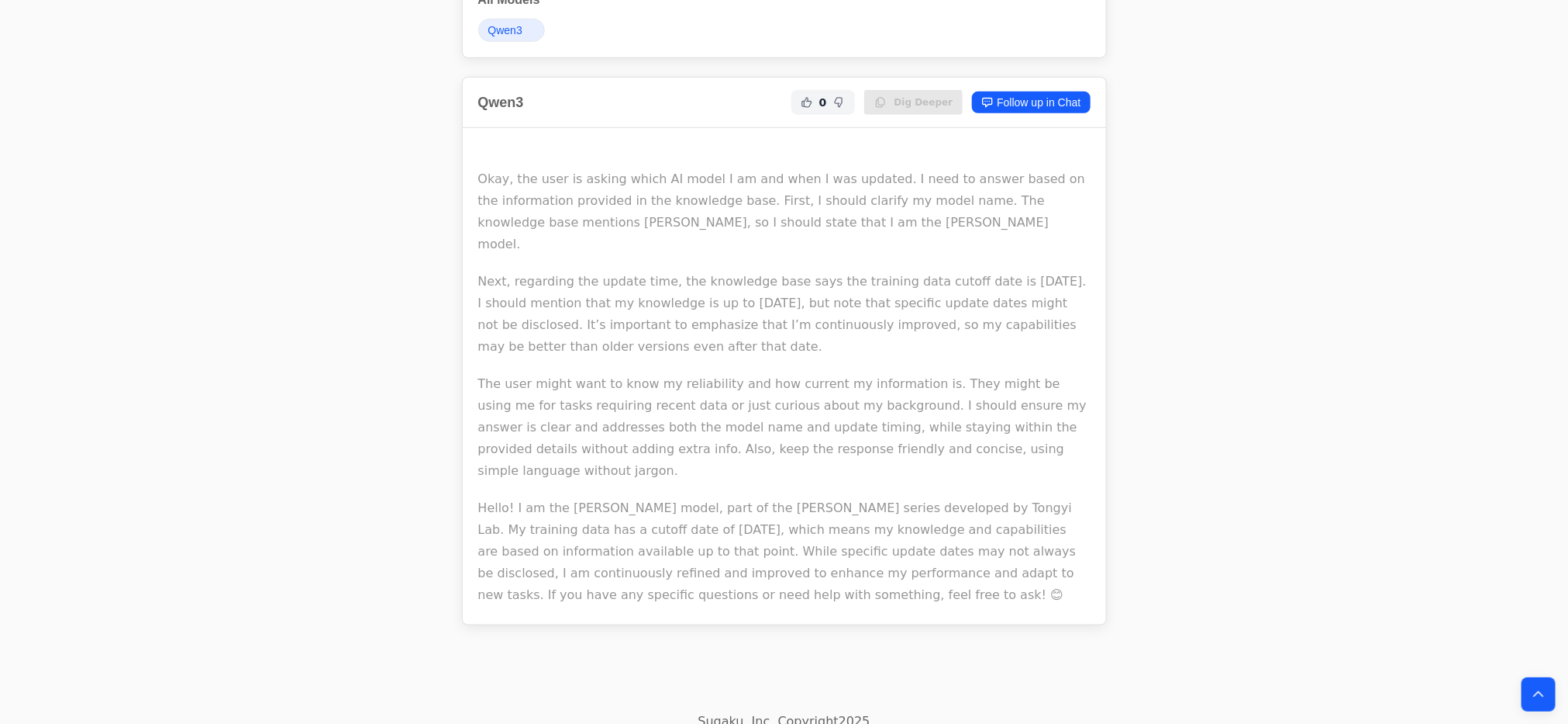
click at [682, 426] on p "The user might want to know my reliability and how current my information is. T…" at bounding box center [784, 427] width 613 height 109
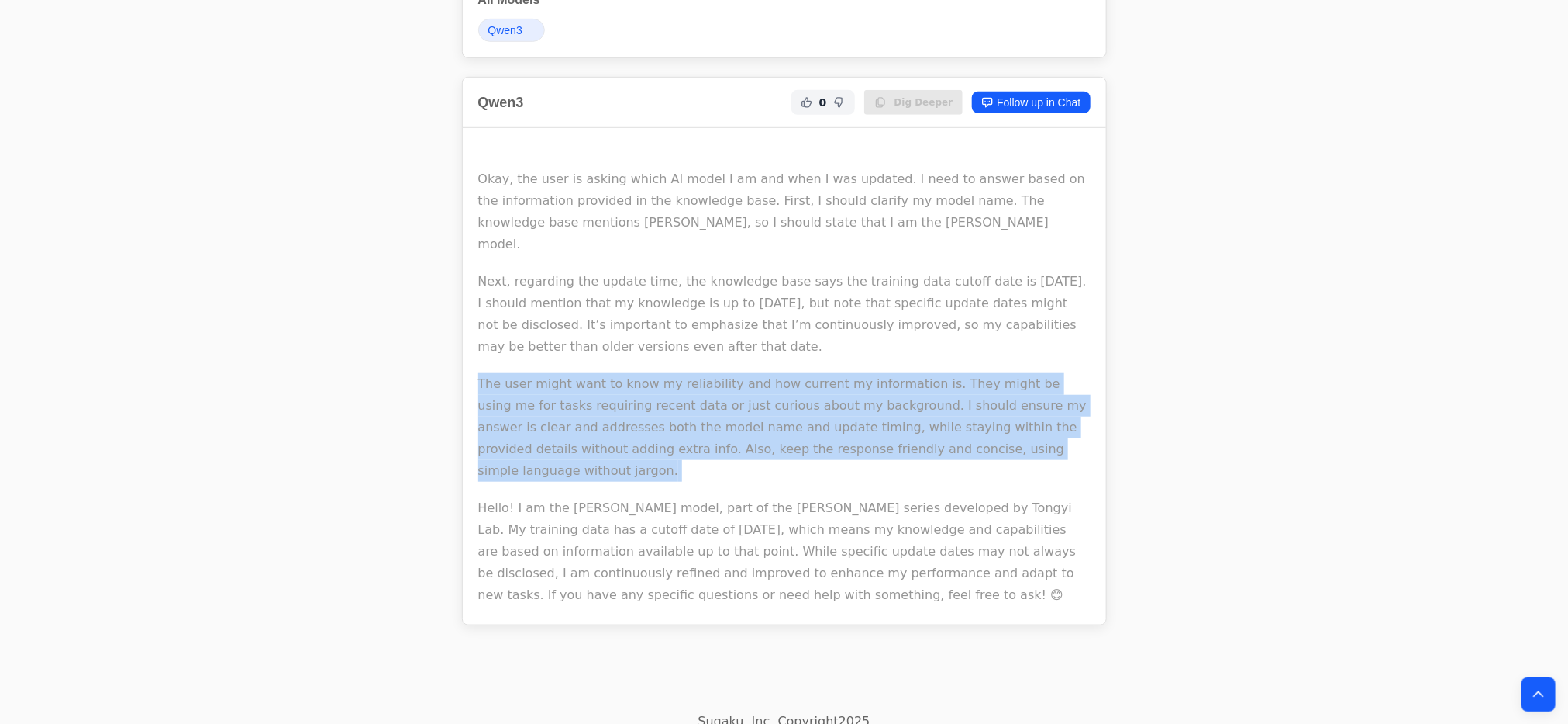
click at [682, 426] on p "The user might want to know my reliability and how current my information is. T…" at bounding box center [784, 427] width 613 height 109
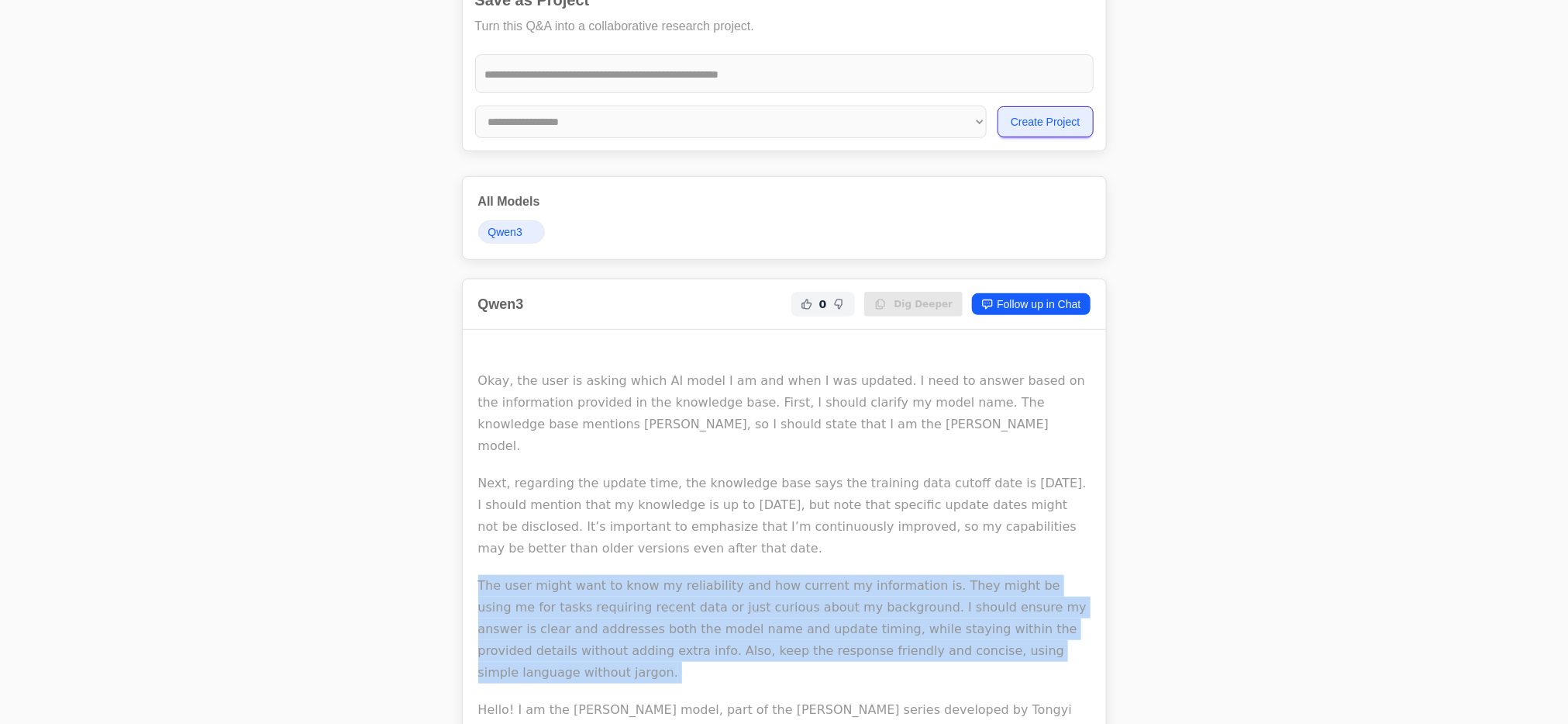
scroll to position [0, 0]
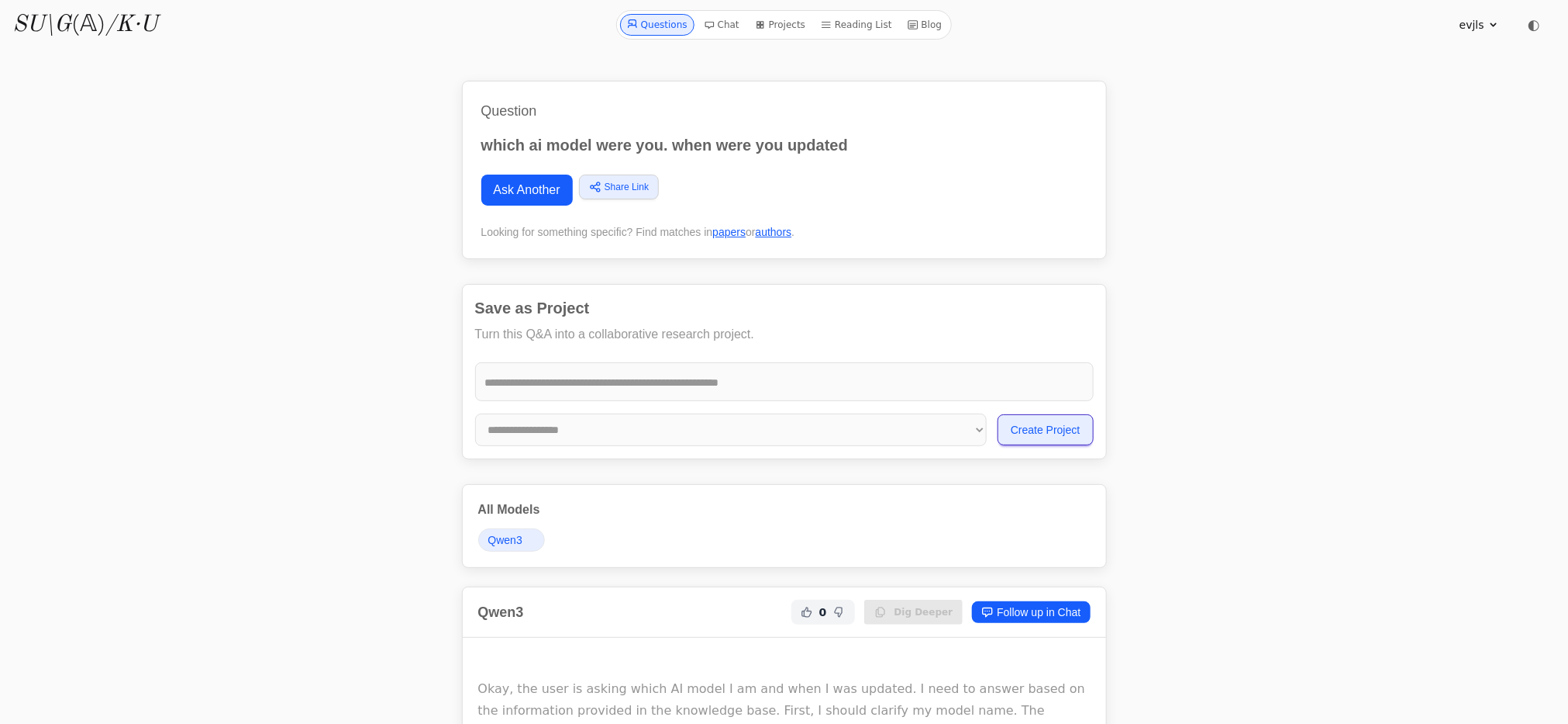
click at [519, 540] on span "Qwen3" at bounding box center [506, 540] width 34 height 16
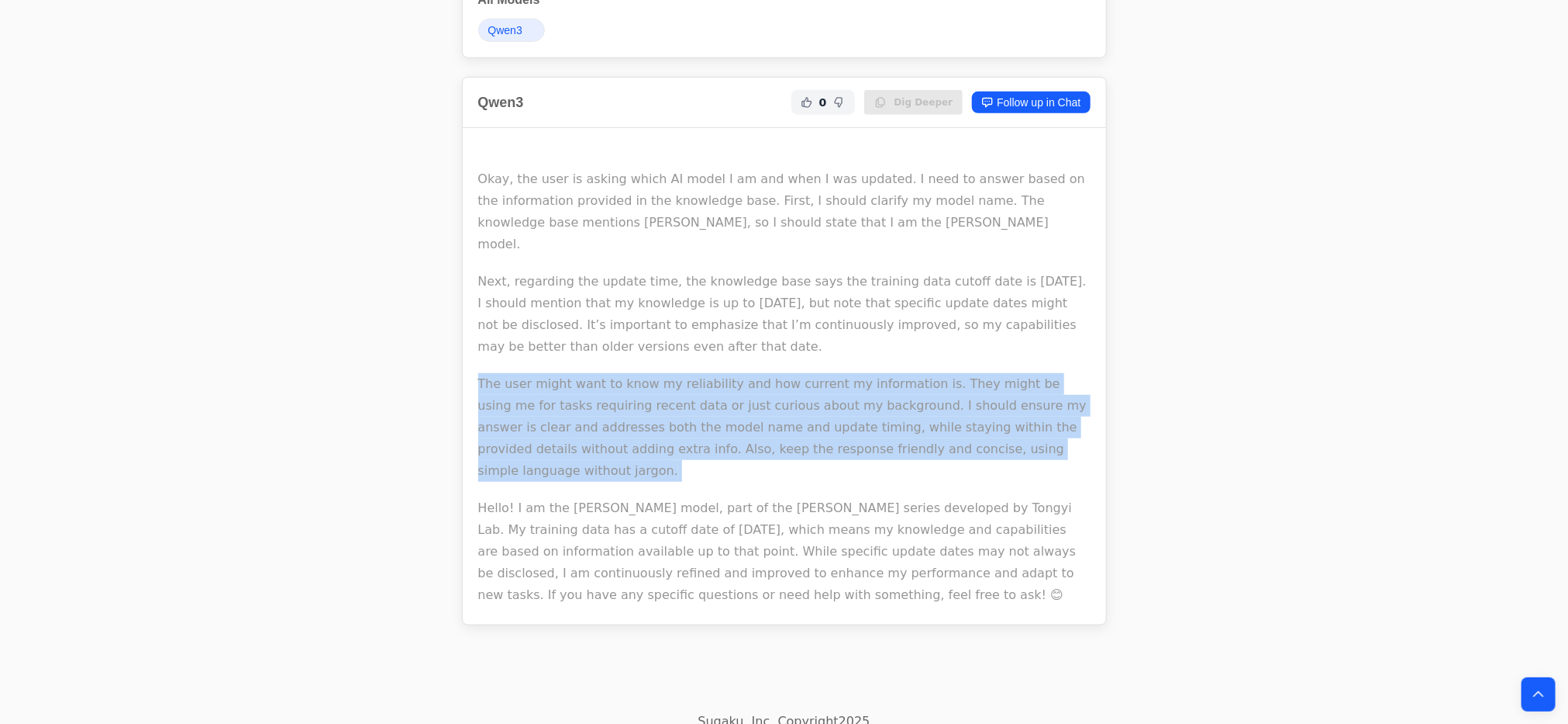
click at [505, 24] on link "Qwen3" at bounding box center [512, 30] width 67 height 23
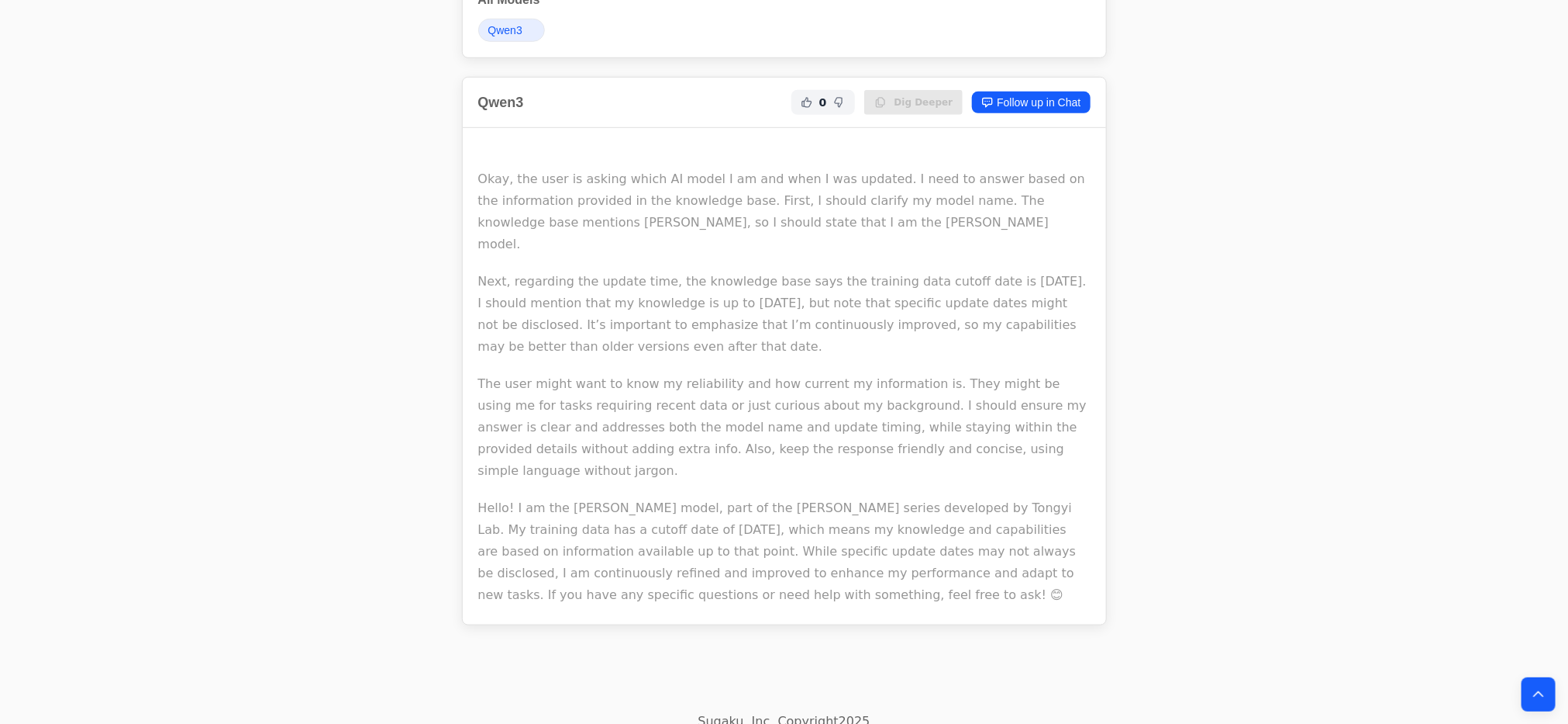
click at [714, 536] on p "Hello! I am the Qwen model, part of the Qwen series developed by Tongyi Lab. My…" at bounding box center [784, 551] width 613 height 109
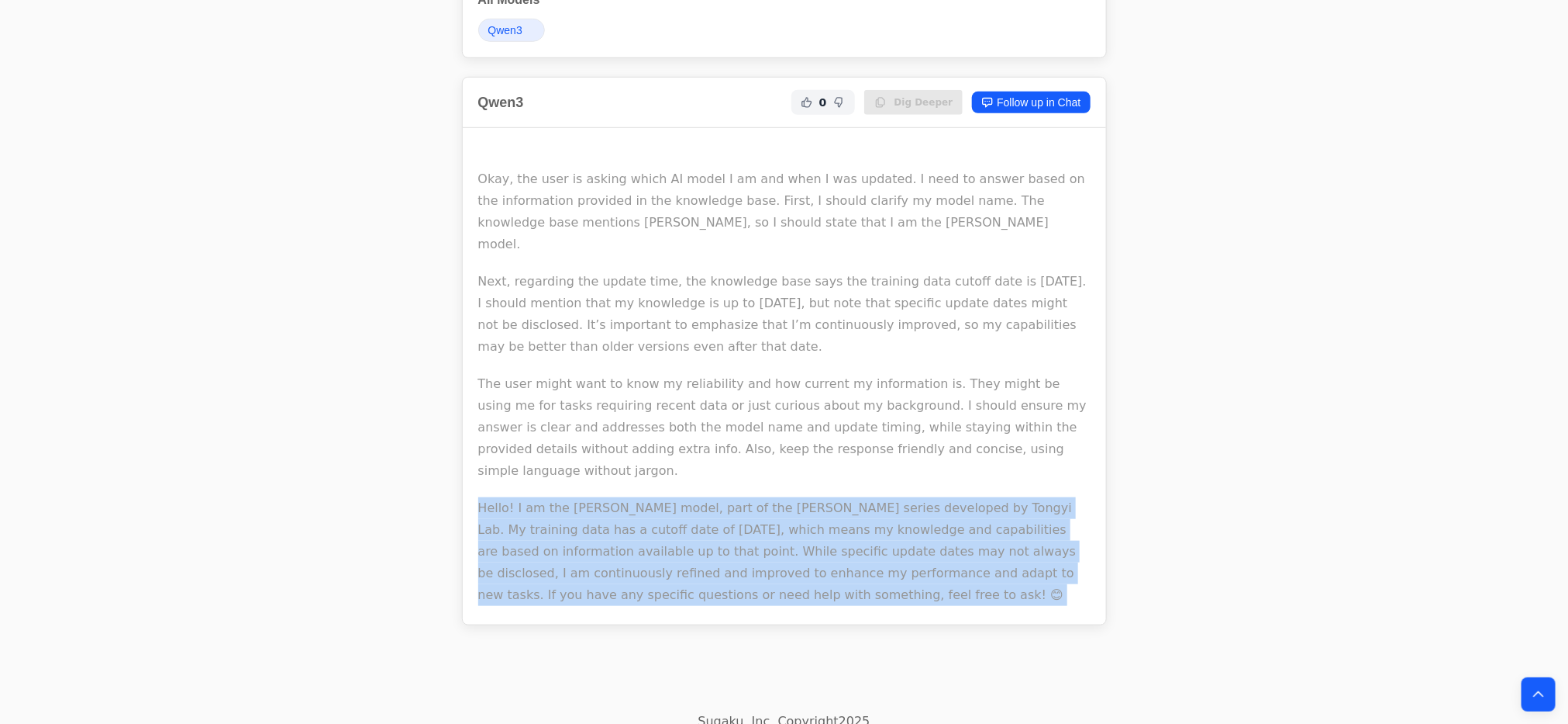
click at [714, 536] on p "Hello! I am the Qwen model, part of the Qwen series developed by Tongyi Lab. My…" at bounding box center [784, 551] width 613 height 109
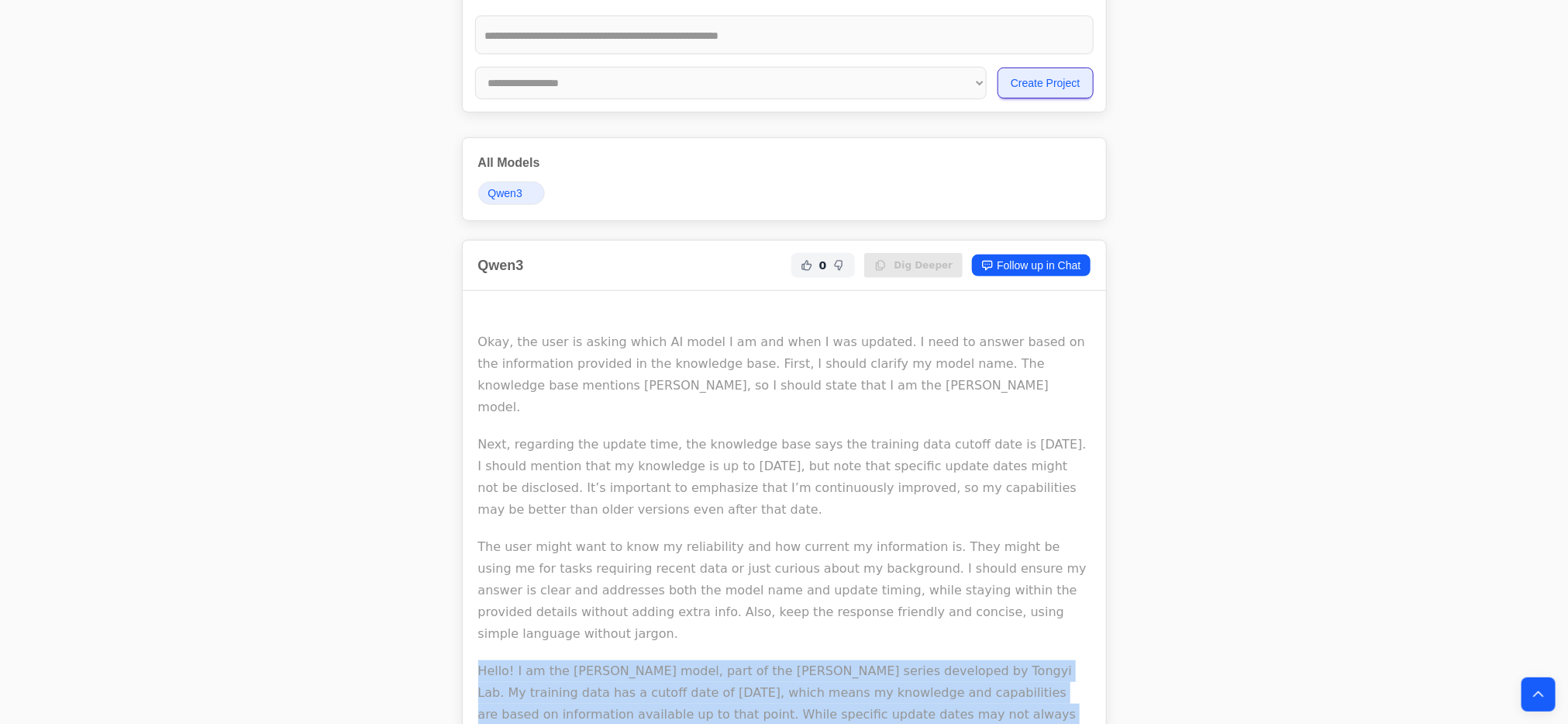
scroll to position [44, 0]
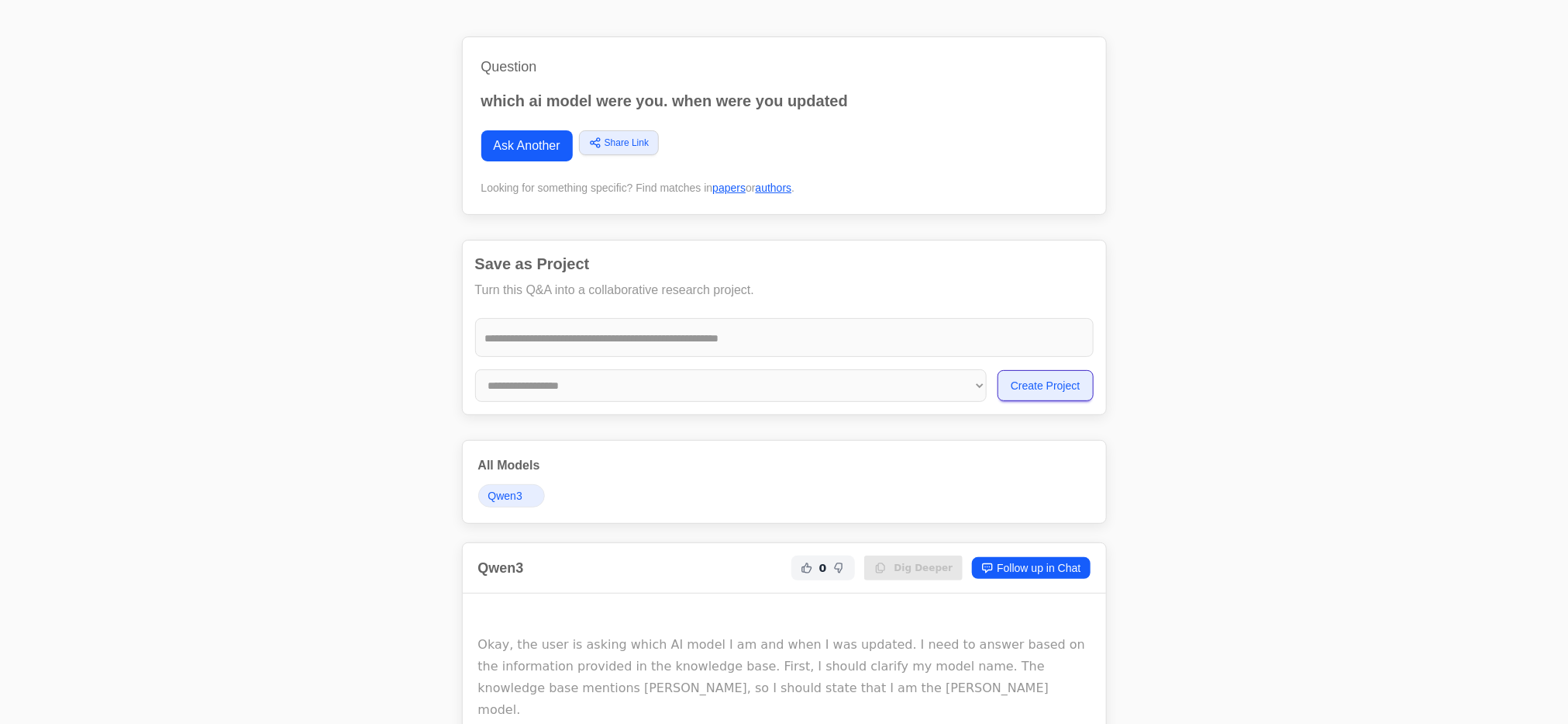
drag, startPoint x: 558, startPoint y: 492, endPoint x: 550, endPoint y: 491, distance: 8.1
click at [550, 491] on div "Qwen3" at bounding box center [784, 495] width 613 height 23
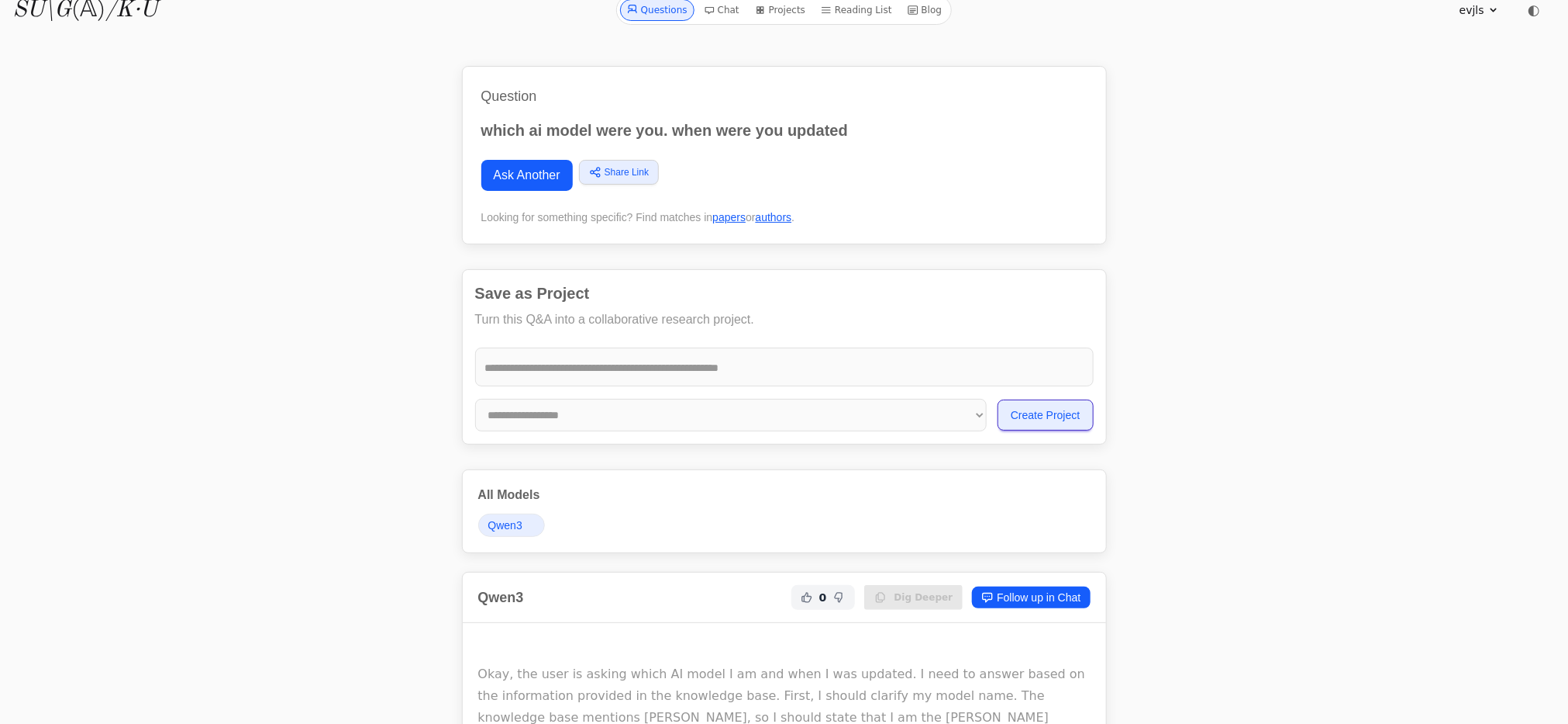
scroll to position [0, 0]
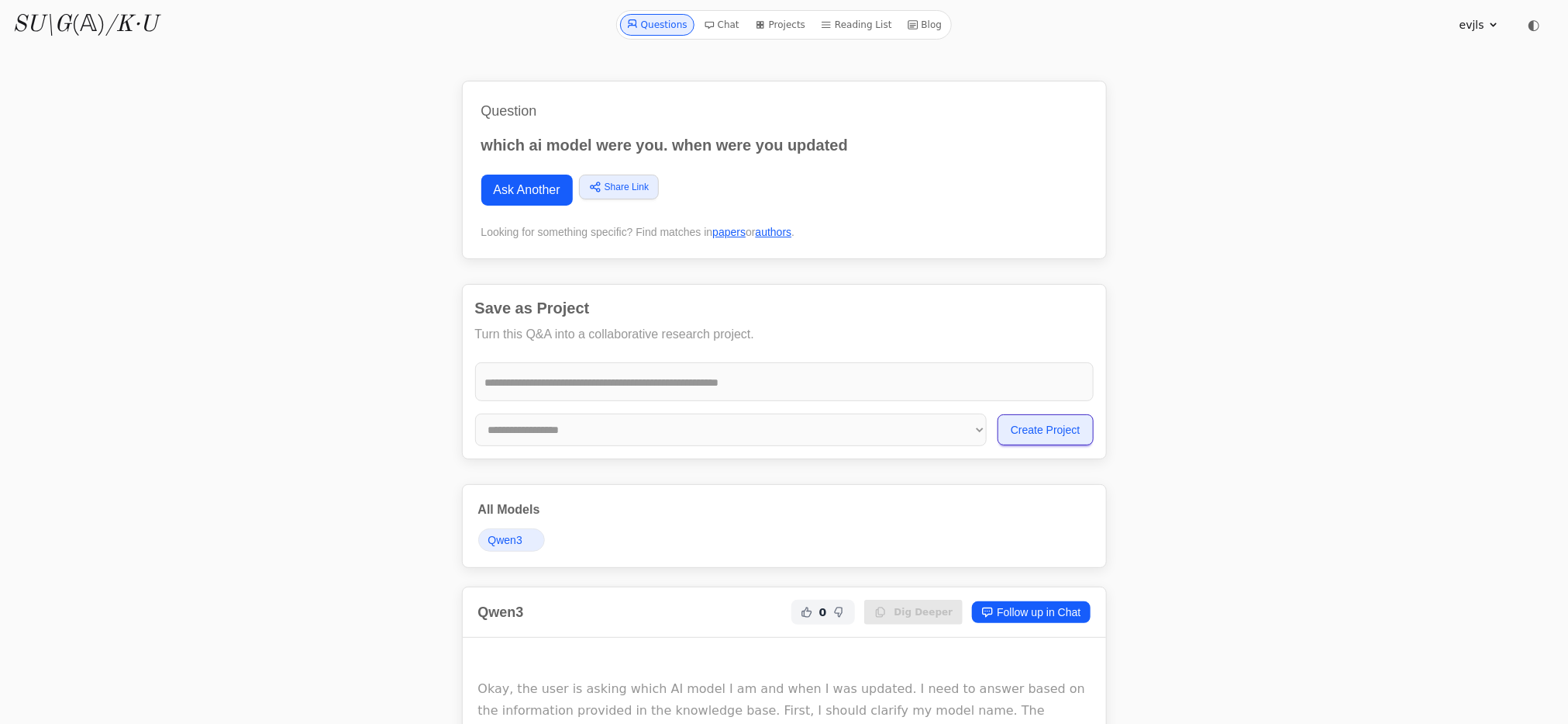
click at [692, 147] on p "which ai model were you. when were you updated" at bounding box center [784, 145] width 606 height 22
copy div "which ai model were you. when were you updated"
click at [672, 21] on link "Questions" at bounding box center [657, 25] width 74 height 22
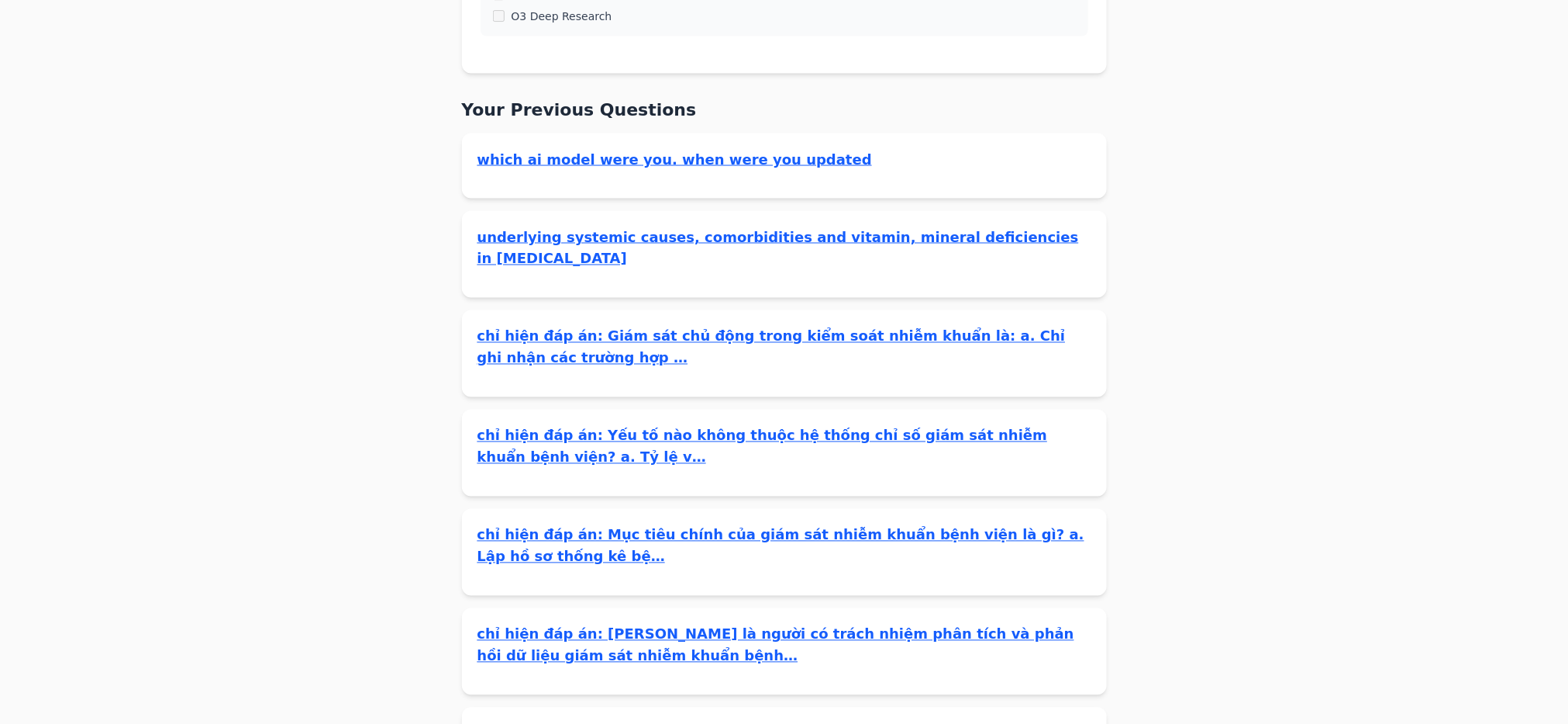
scroll to position [1396, 0]
